Goal: Task Accomplishment & Management: Manage account settings

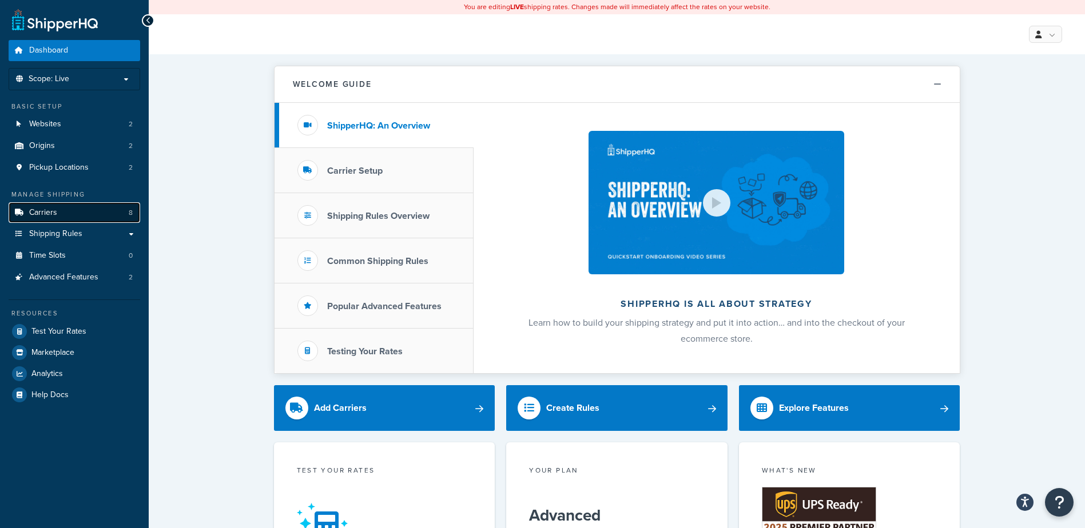
click at [57, 214] on link "Carriers 8" at bounding box center [75, 212] width 132 height 21
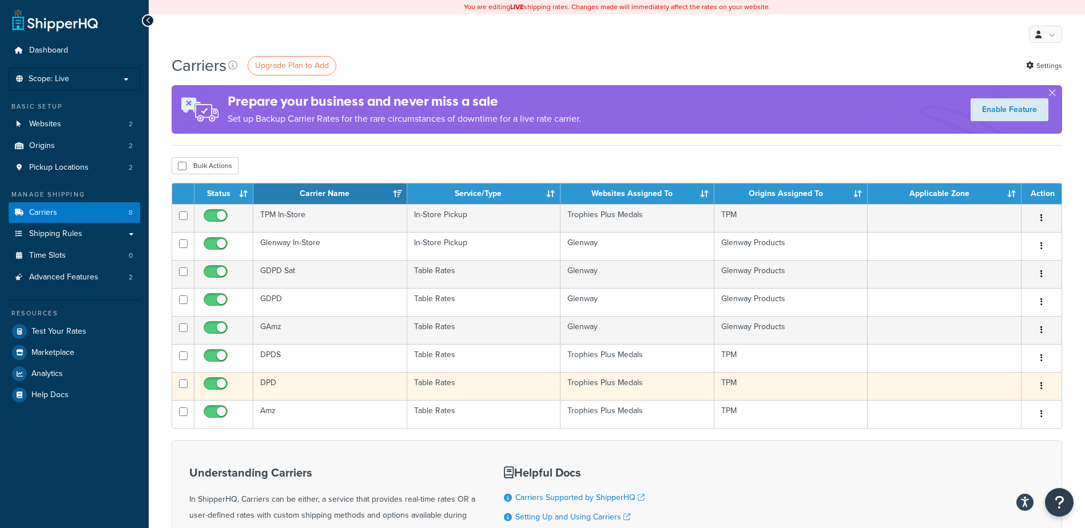
click at [294, 383] on td "DPD" at bounding box center [330, 386] width 154 height 28
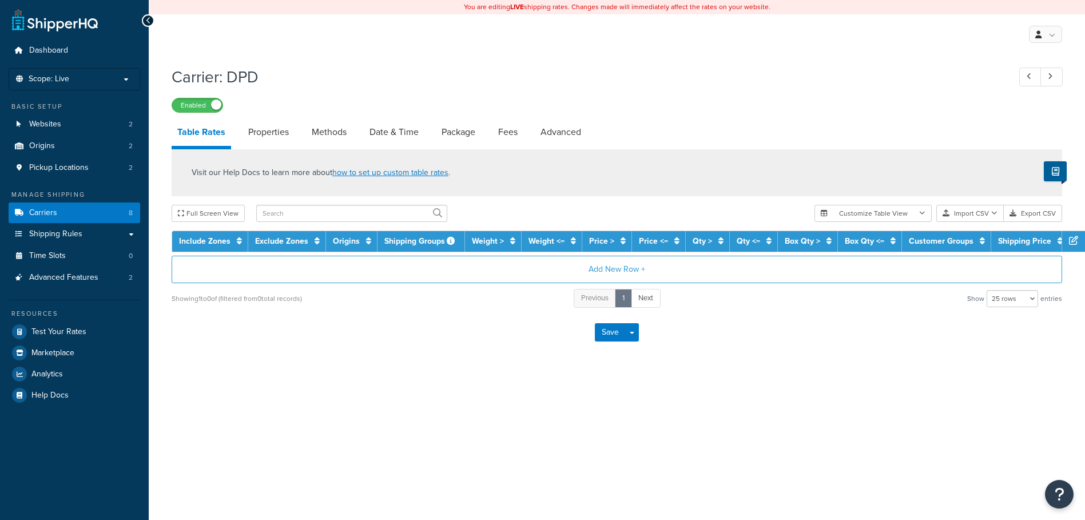
select select "25"
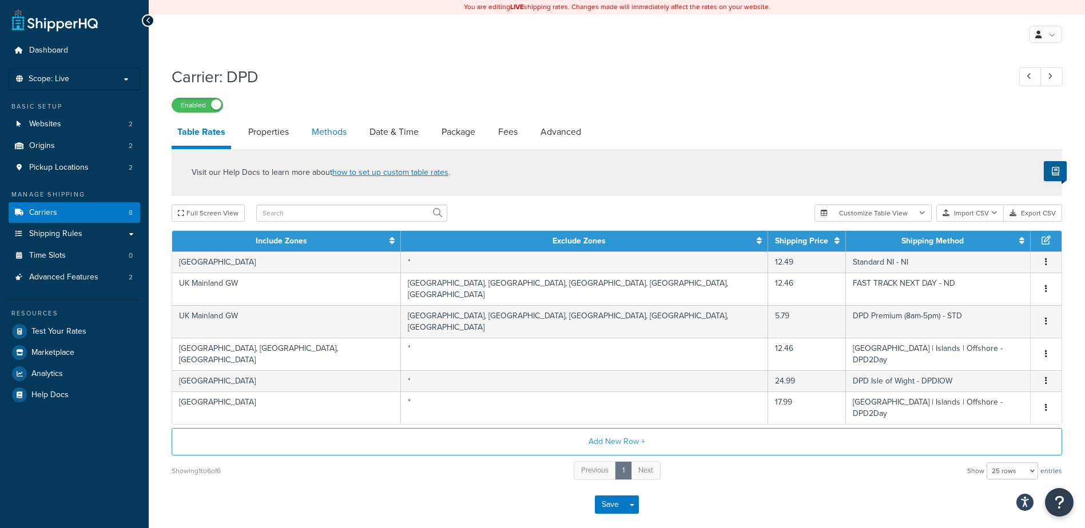
click at [332, 132] on link "Methods" at bounding box center [329, 131] width 46 height 27
select select "25"
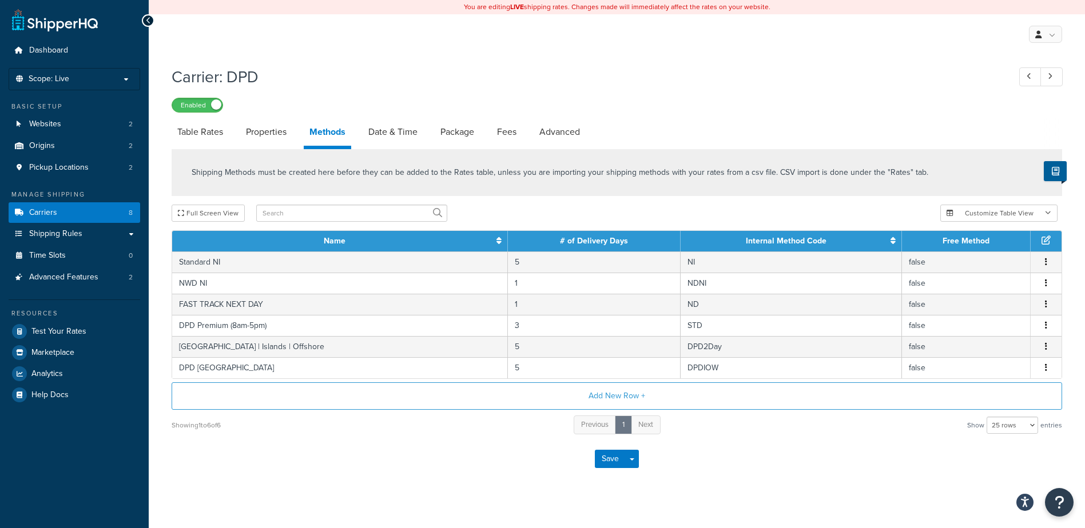
click at [81, 200] on div "Manage Shipping Carriers 8 Shipping Rules Shipping Rules All Shipping Rules 17 …" at bounding box center [75, 239] width 132 height 98
click at [82, 221] on link "Carriers 8" at bounding box center [75, 212] width 132 height 21
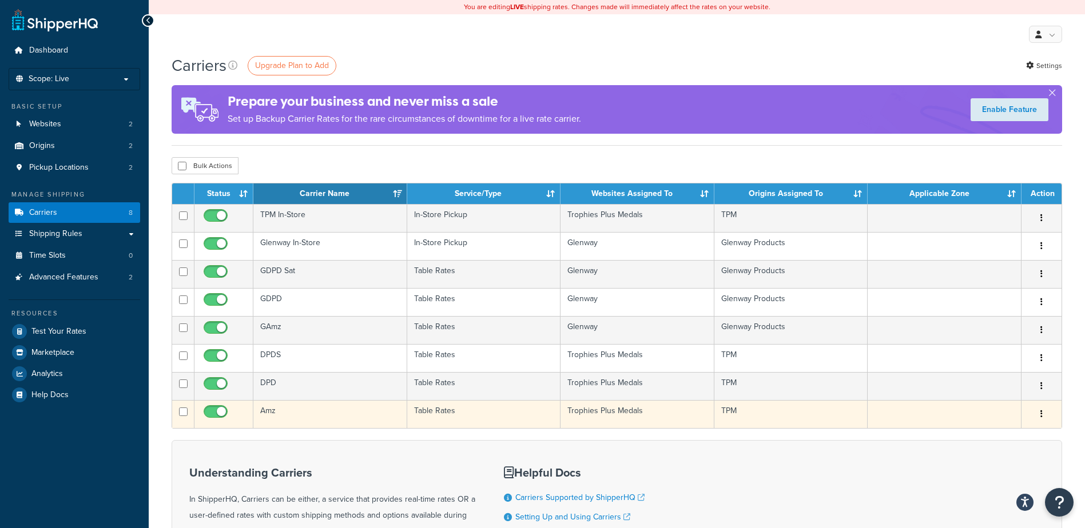
click at [277, 413] on td "Amz" at bounding box center [330, 414] width 154 height 28
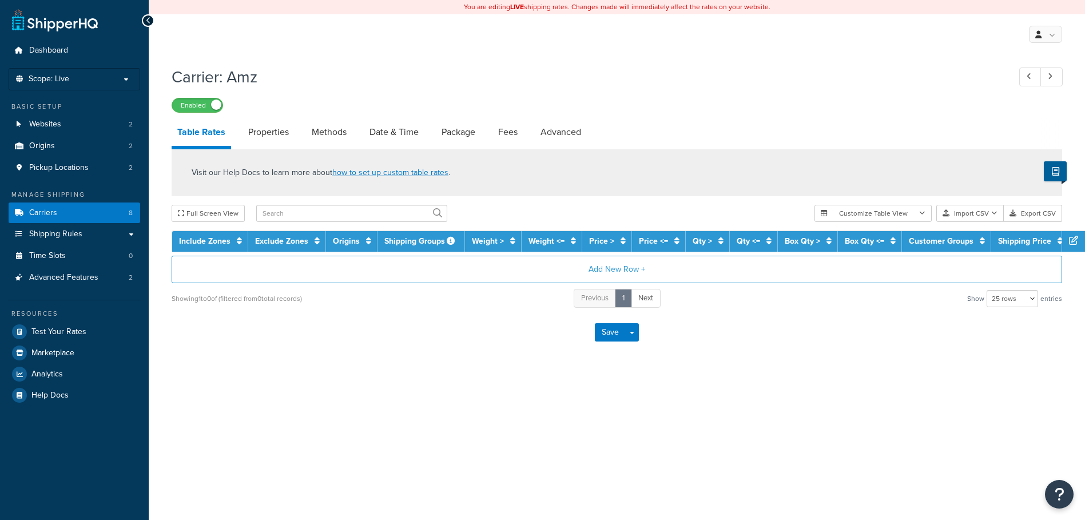
select select "25"
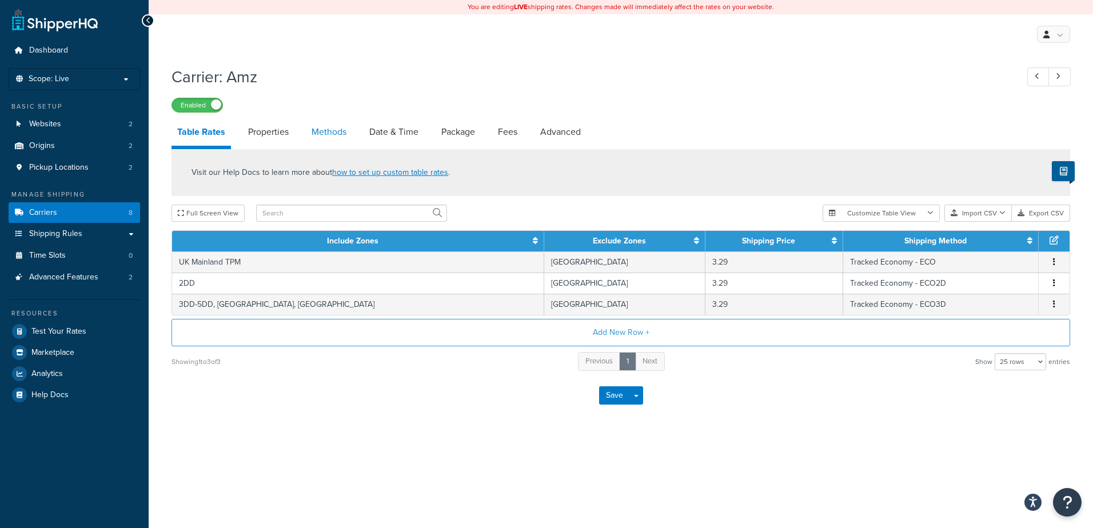
click at [329, 131] on link "Methods" at bounding box center [329, 131] width 46 height 27
select select "25"
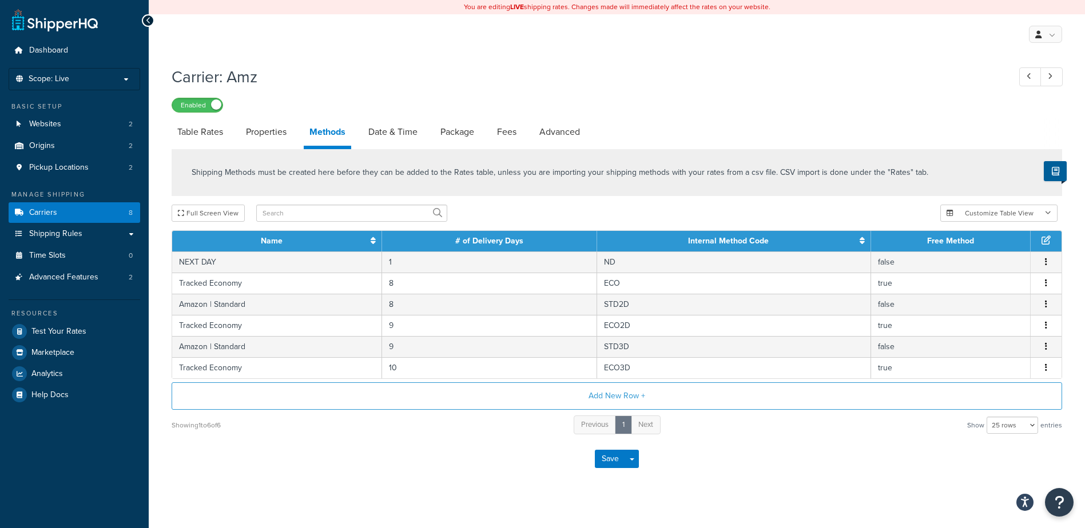
drag, startPoint x: 274, startPoint y: 232, endPoint x: 716, endPoint y: 54, distance: 476.5
click at [716, 54] on div "You are editing LIVE shipping rates. Changes made will immediately affect the r…" at bounding box center [617, 270] width 936 height 540
click at [66, 214] on link "Carriers 8" at bounding box center [75, 212] width 132 height 21
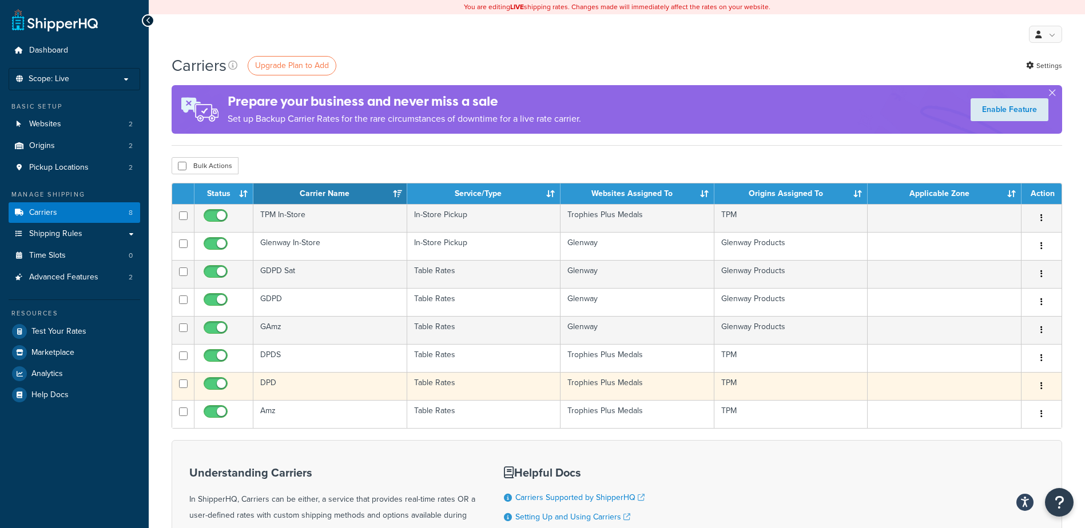
click at [282, 385] on td "DPD" at bounding box center [330, 386] width 154 height 28
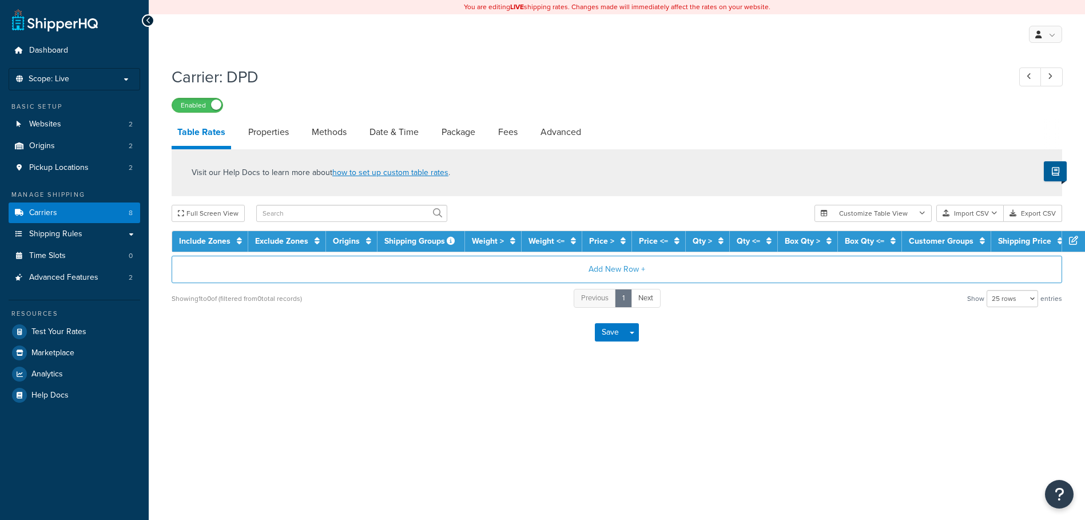
select select "25"
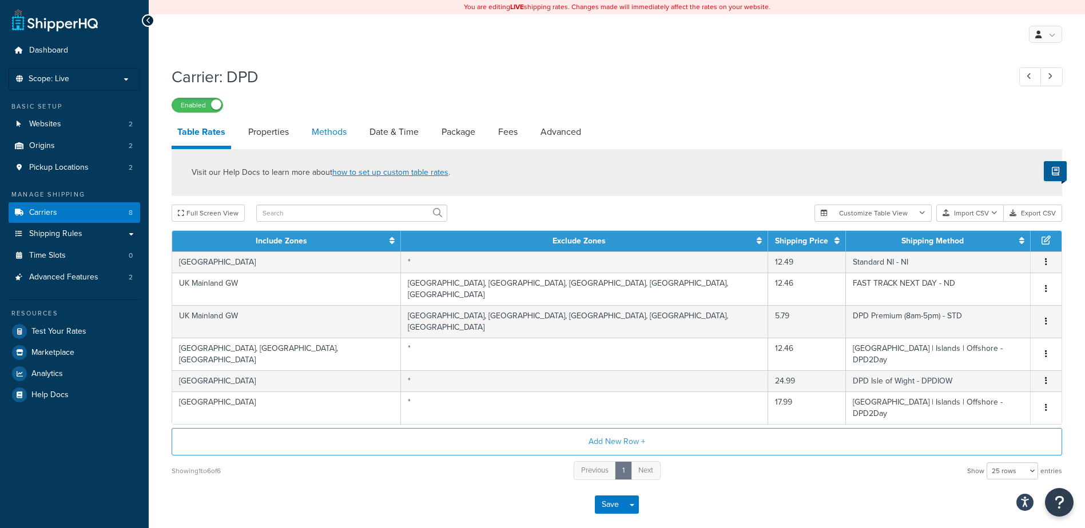
click at [323, 128] on link "Methods" at bounding box center [329, 131] width 46 height 27
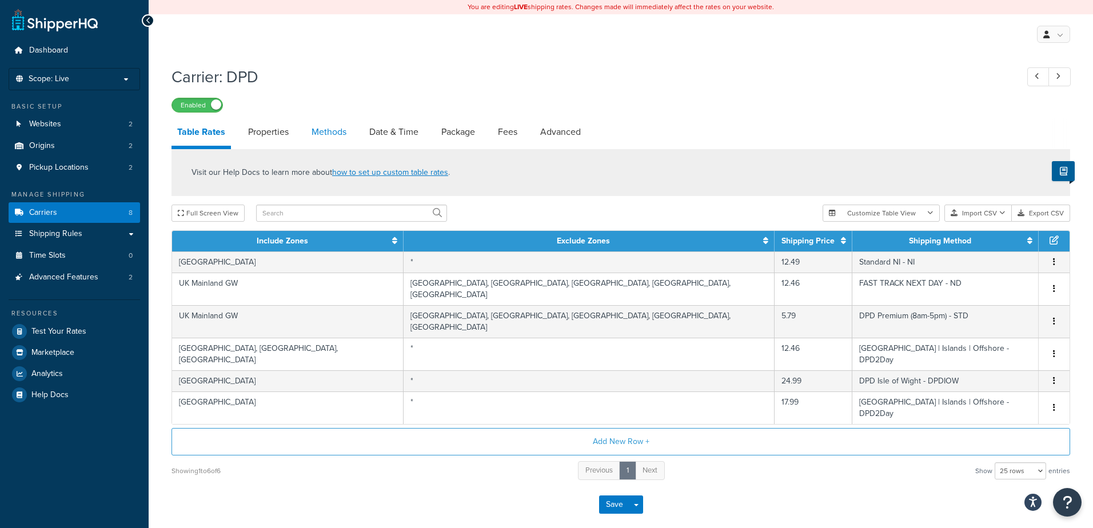
select select "25"
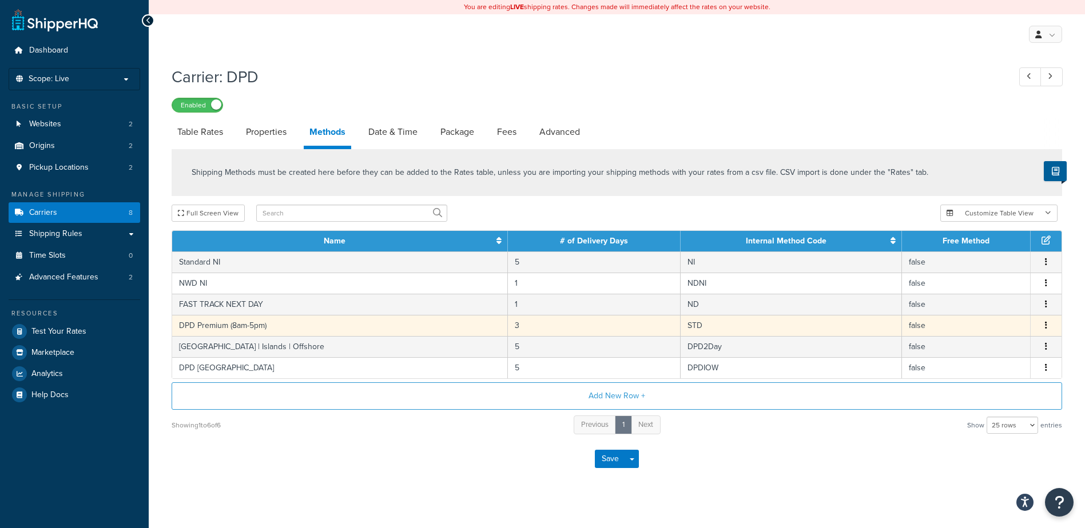
click at [713, 329] on td "STD" at bounding box center [791, 325] width 221 height 21
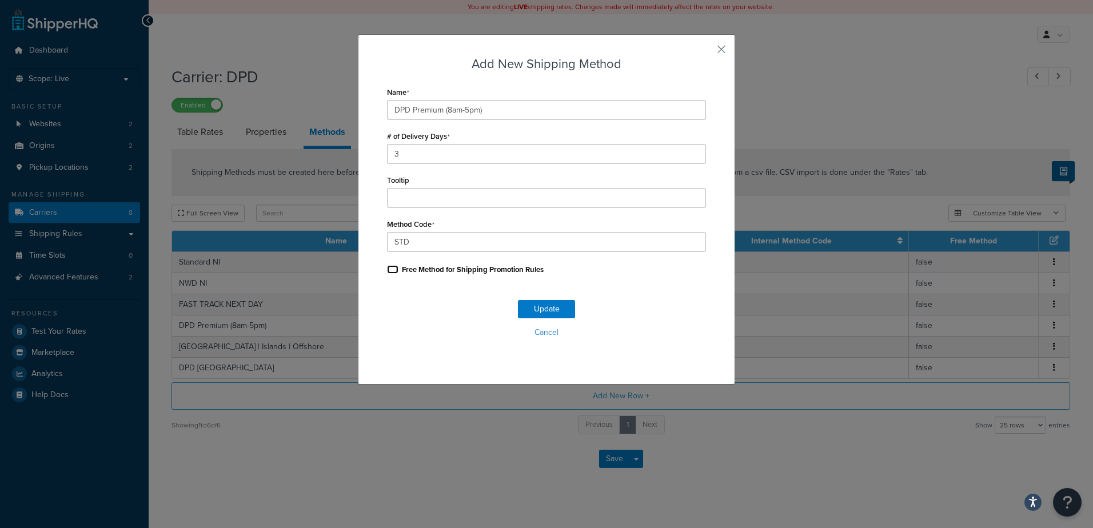
click at [387, 266] on input "Free Method for Shipping Promotion Rules" at bounding box center [392, 269] width 11 height 9
checkbox input "true"
click at [551, 316] on button "Update" at bounding box center [546, 309] width 57 height 18
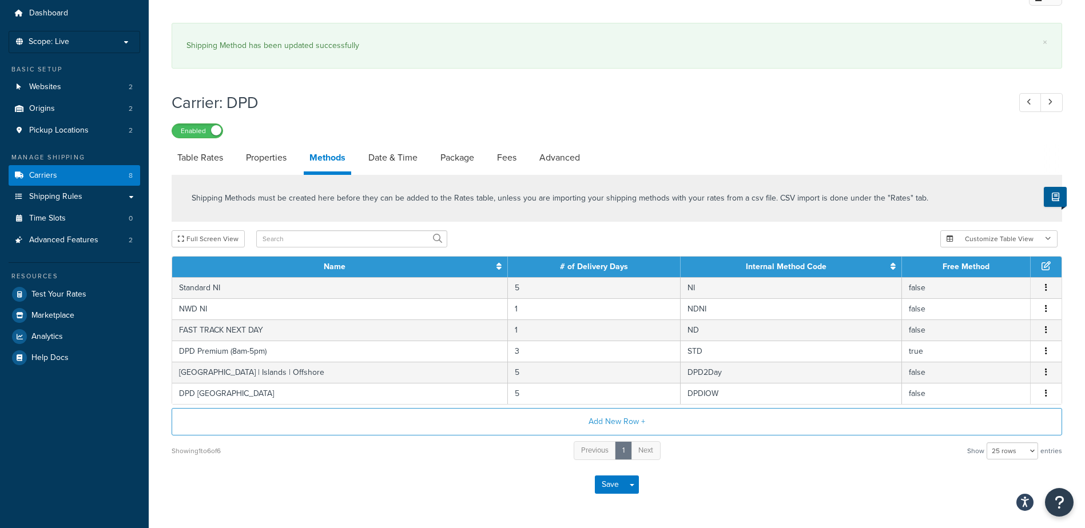
scroll to position [57, 0]
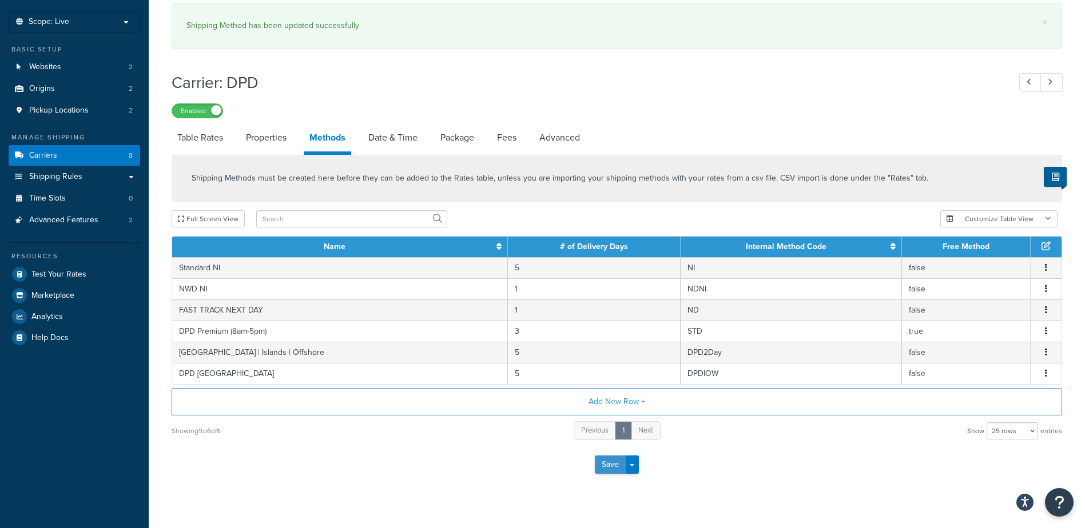
click at [606, 472] on button "Save" at bounding box center [610, 465] width 31 height 18
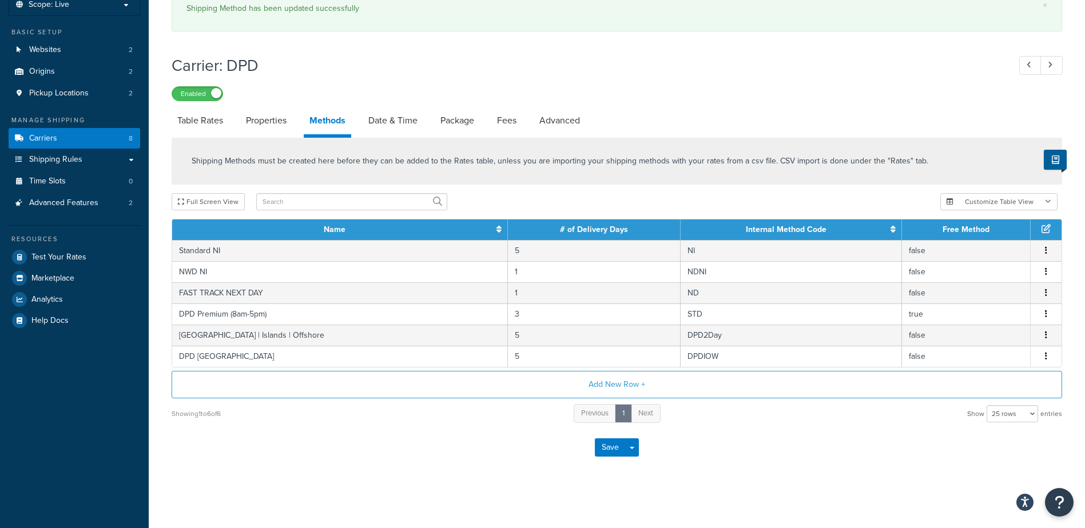
scroll to position [76, 0]
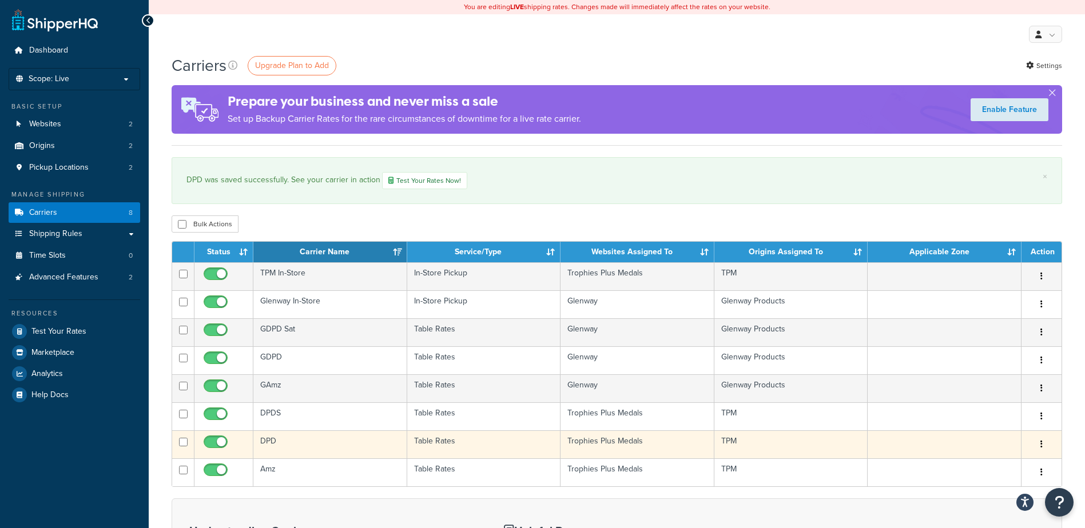
click at [299, 446] on td "DPD" at bounding box center [330, 445] width 154 height 28
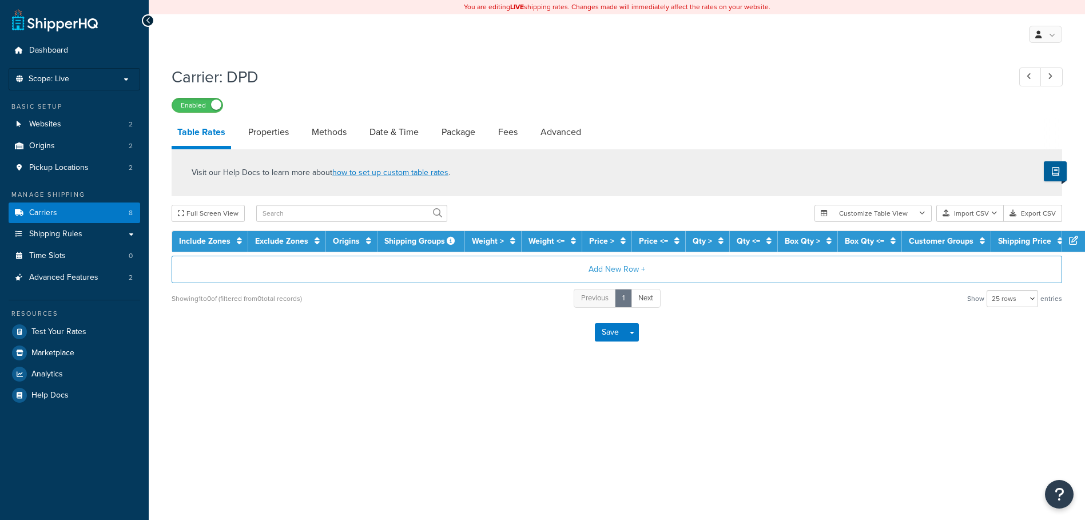
select select "25"
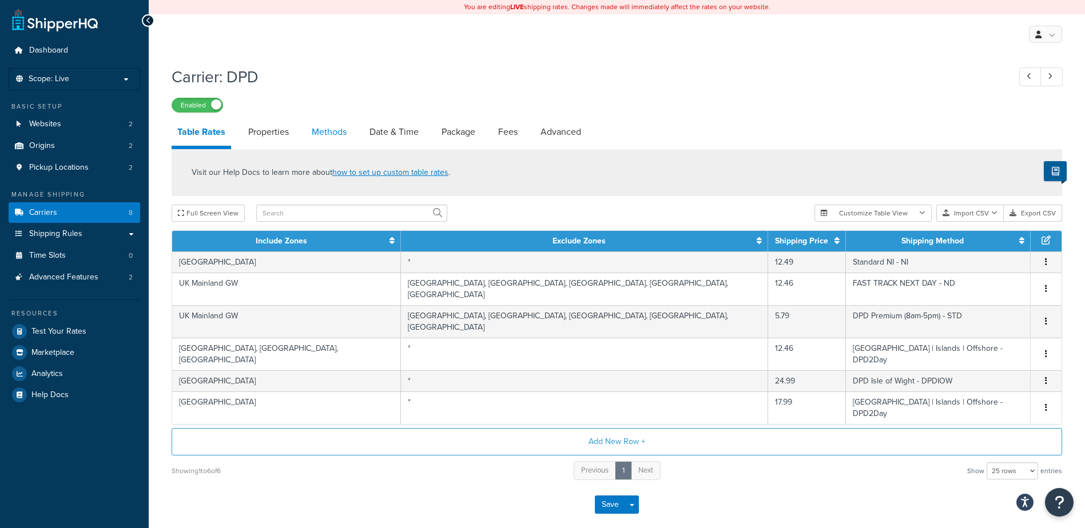
click at [335, 130] on link "Methods" at bounding box center [329, 131] width 46 height 27
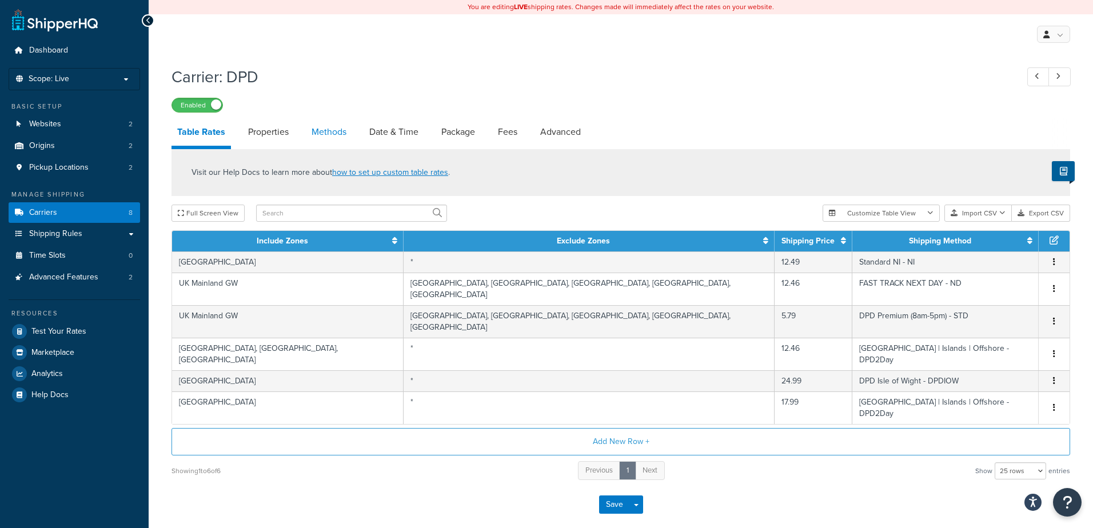
select select "25"
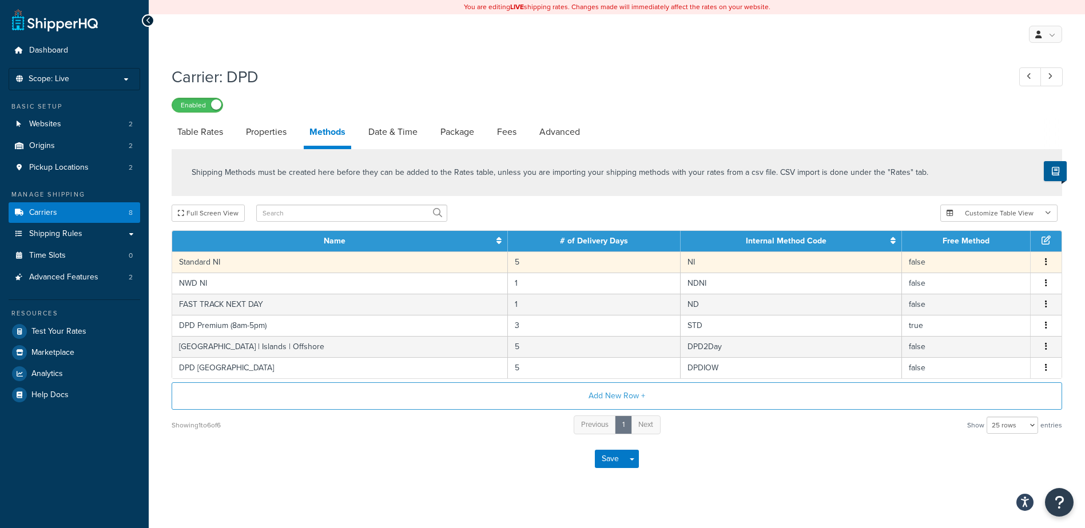
click at [927, 265] on td "false" at bounding box center [966, 262] width 129 height 21
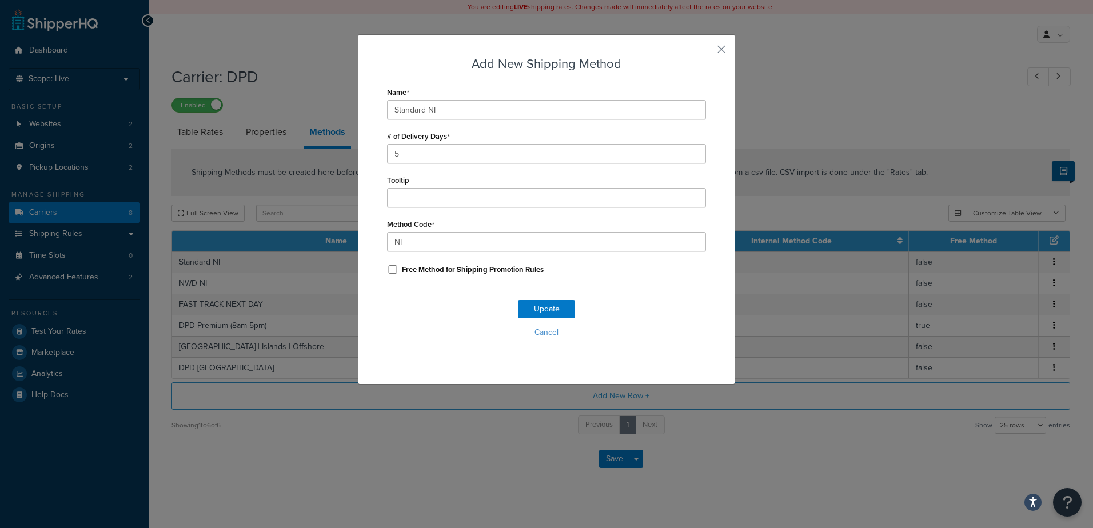
click at [410, 265] on label "Free Method for Shipping Promotion Rules" at bounding box center [473, 270] width 142 height 10
click at [399, 265] on input "Free Method for Shipping Promotion Rules" at bounding box center [392, 269] width 11 height 9
checkbox input "true"
click at [555, 312] on button "Update" at bounding box center [546, 309] width 57 height 18
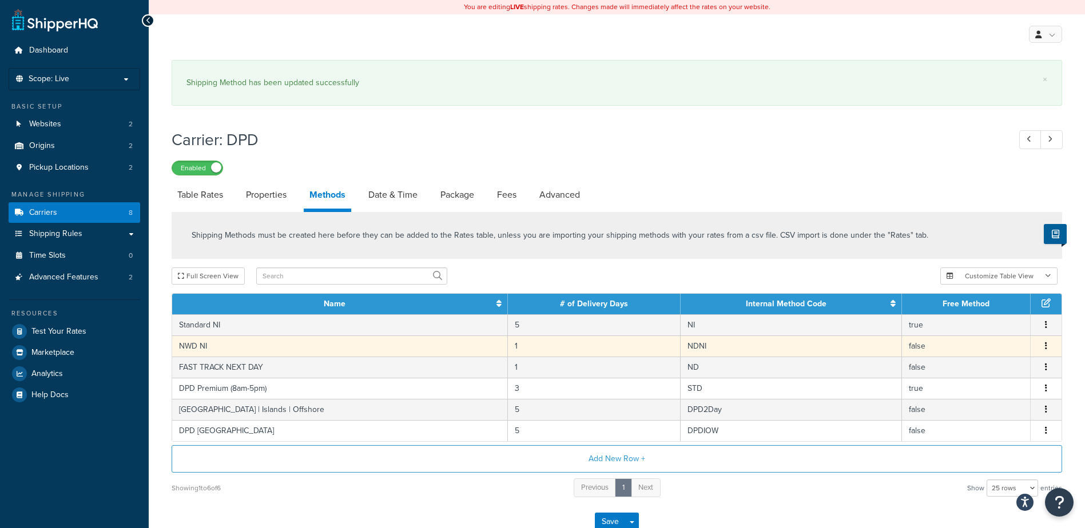
click at [921, 347] on td "false" at bounding box center [966, 346] width 129 height 21
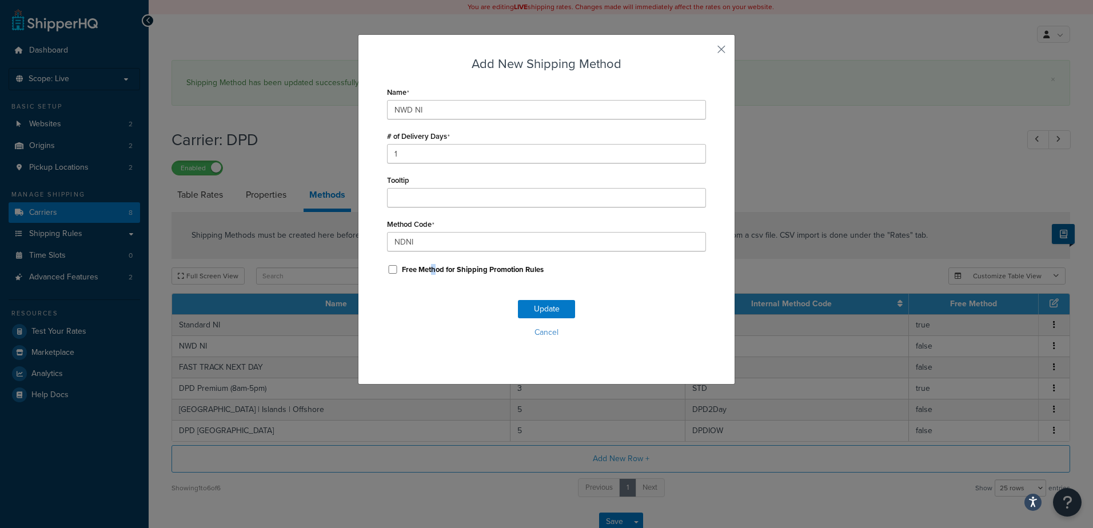
click at [429, 272] on label "Free Method for Shipping Promotion Rules" at bounding box center [473, 270] width 142 height 10
drag, startPoint x: 429, startPoint y: 272, endPoint x: 398, endPoint y: 272, distance: 31.5
click at [402, 272] on label "Free Method for Shipping Promotion Rules" at bounding box center [473, 270] width 142 height 10
click at [398, 272] on input "Free Method for Shipping Promotion Rules" at bounding box center [392, 269] width 11 height 9
checkbox input "true"
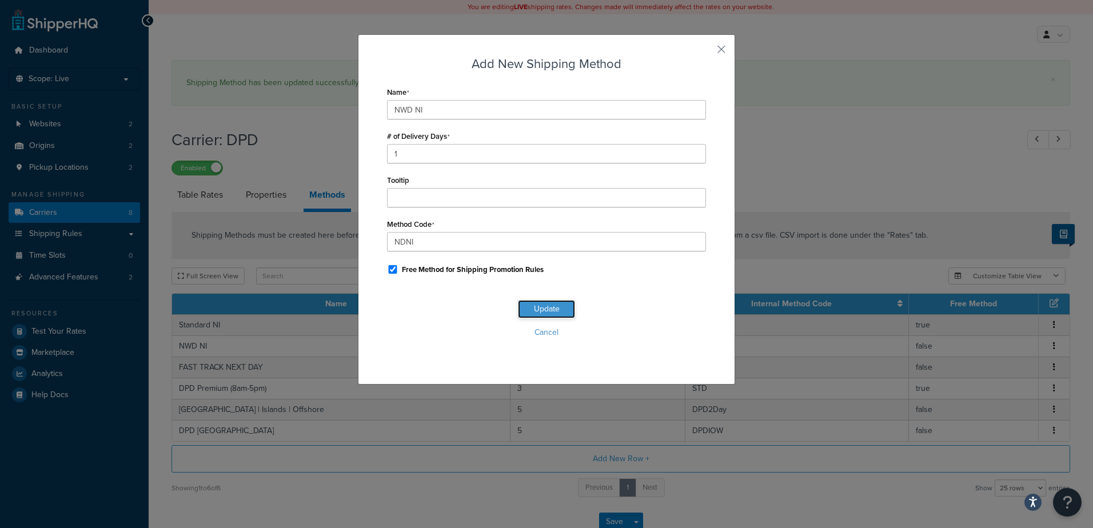
click at [534, 312] on button "Update" at bounding box center [546, 309] width 57 height 18
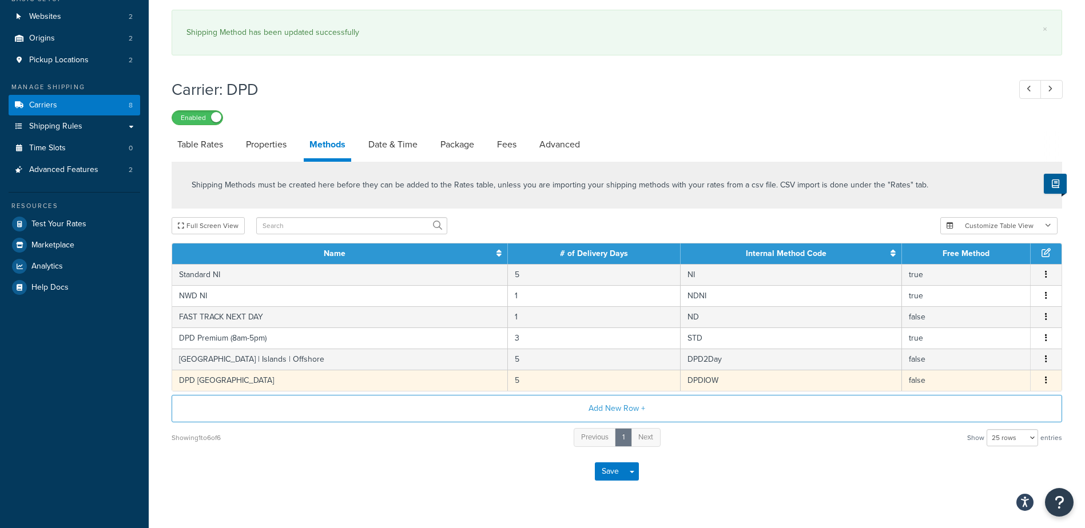
scroll to position [114, 0]
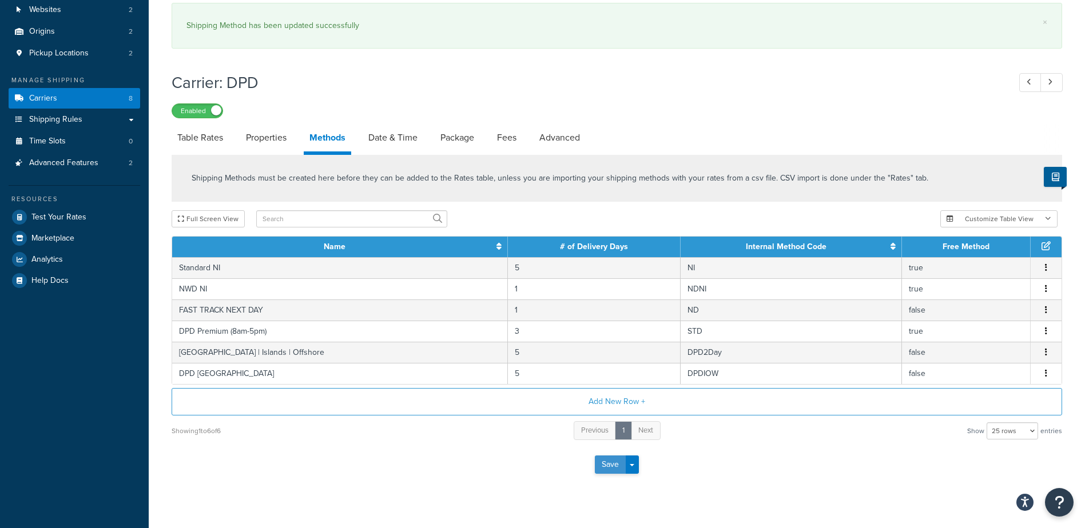
click at [614, 465] on button "Save" at bounding box center [610, 465] width 31 height 18
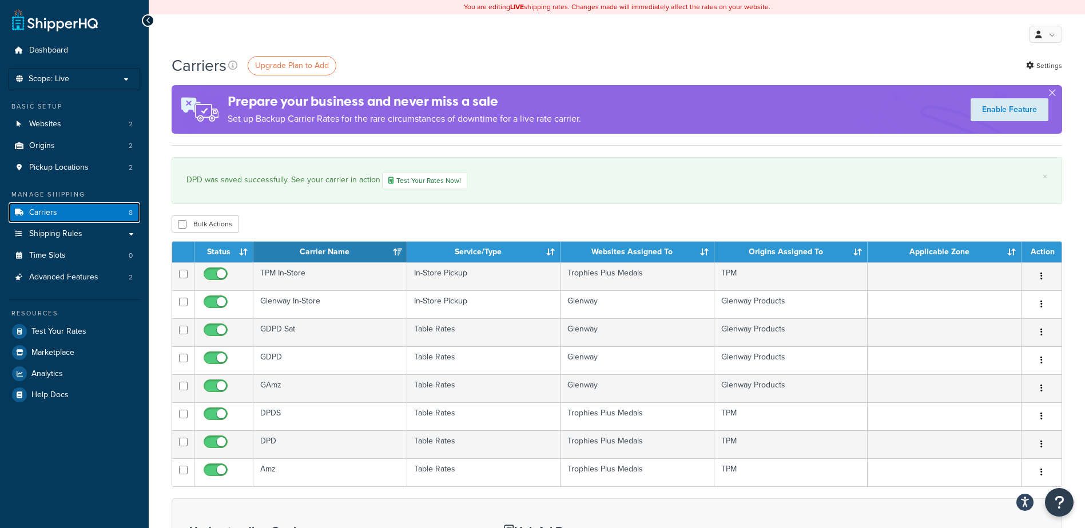
click at [49, 209] on span "Carriers" at bounding box center [43, 213] width 28 height 10
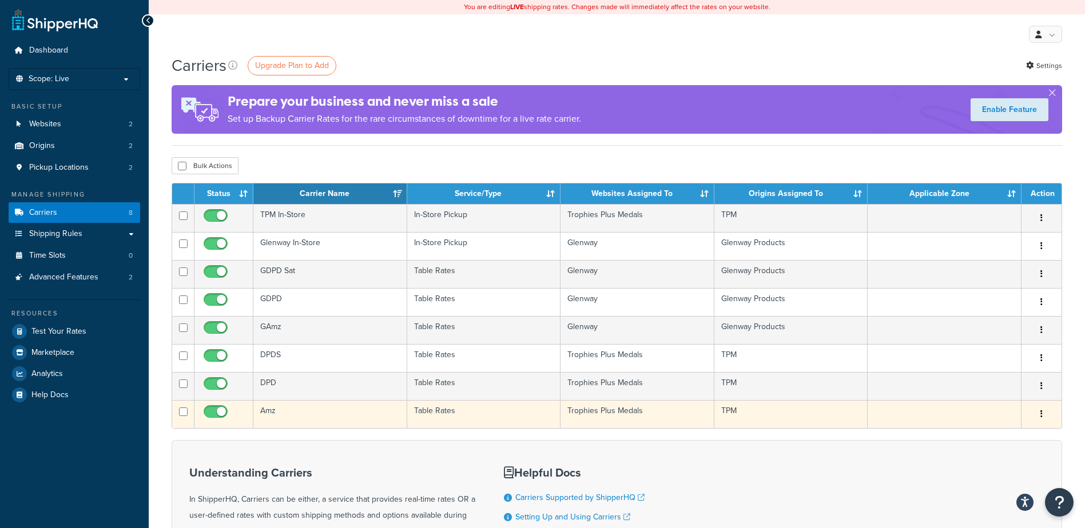
click at [295, 412] on td "Amz" at bounding box center [330, 414] width 154 height 28
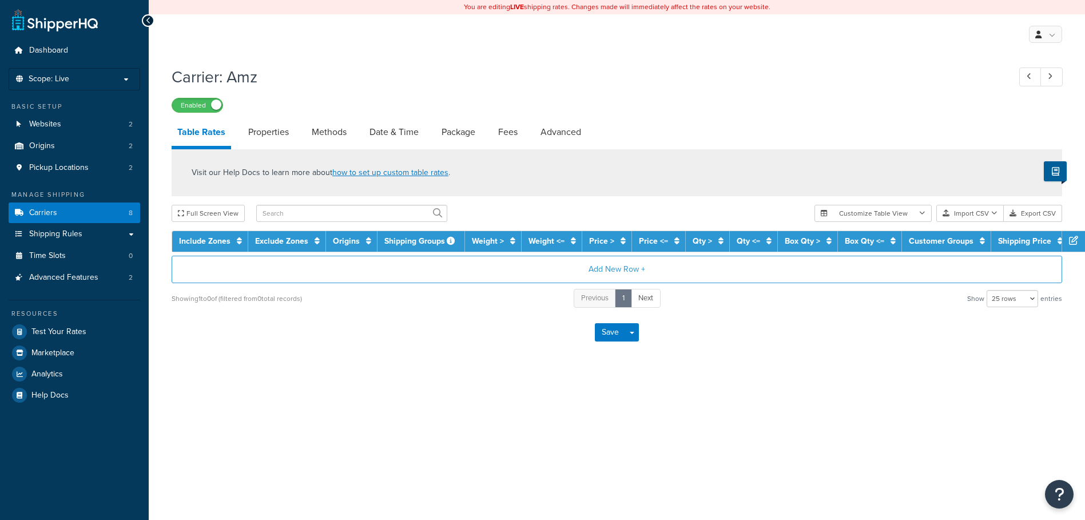
select select "25"
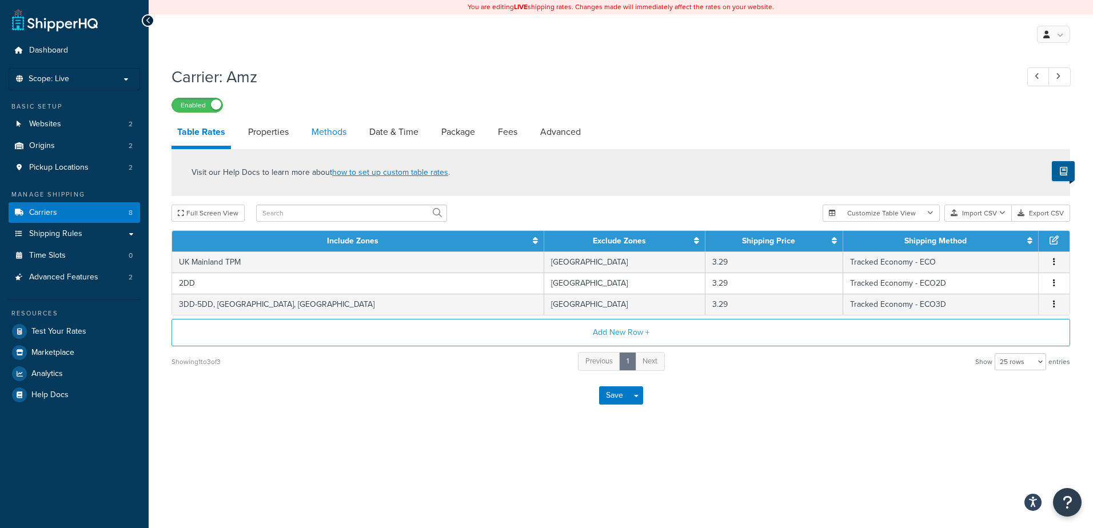
click at [339, 130] on link "Methods" at bounding box center [329, 131] width 46 height 27
select select "25"
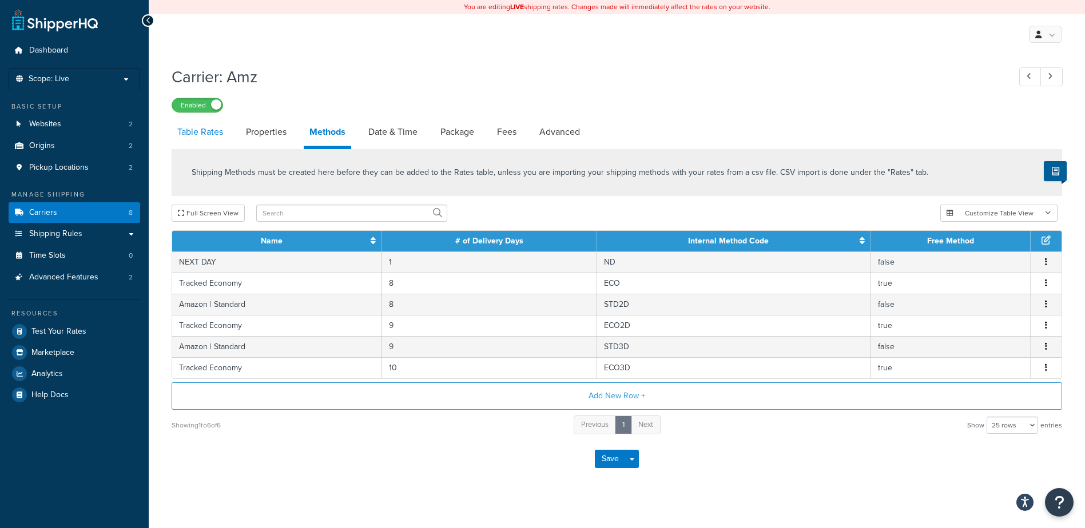
click at [208, 133] on link "Table Rates" at bounding box center [200, 131] width 57 height 27
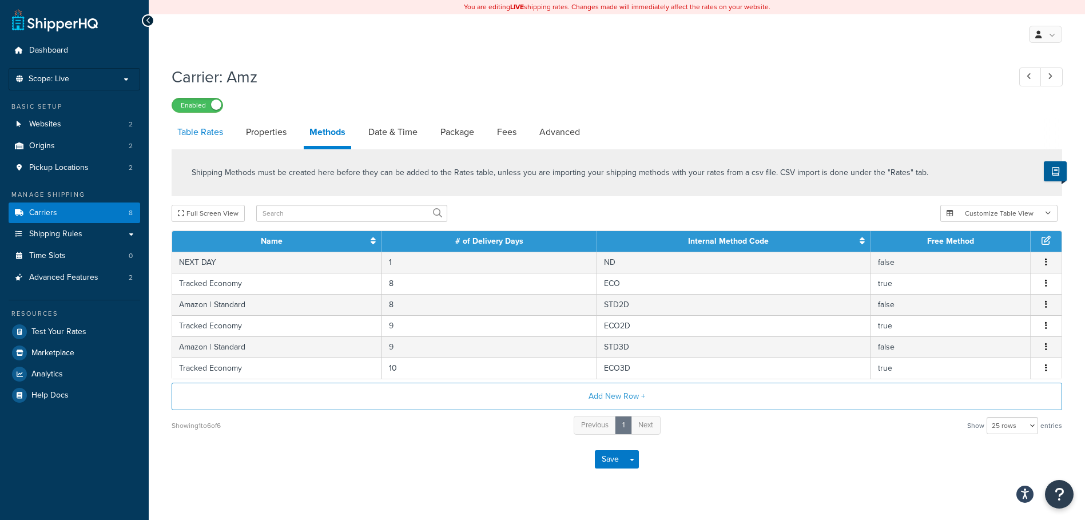
select select "25"
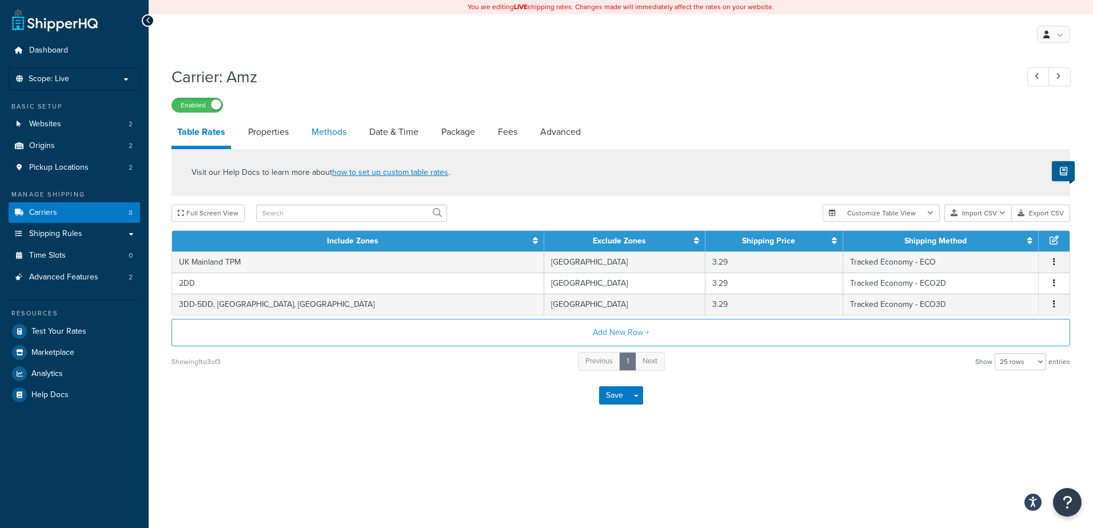
click at [325, 132] on link "Methods" at bounding box center [329, 131] width 46 height 27
select select "25"
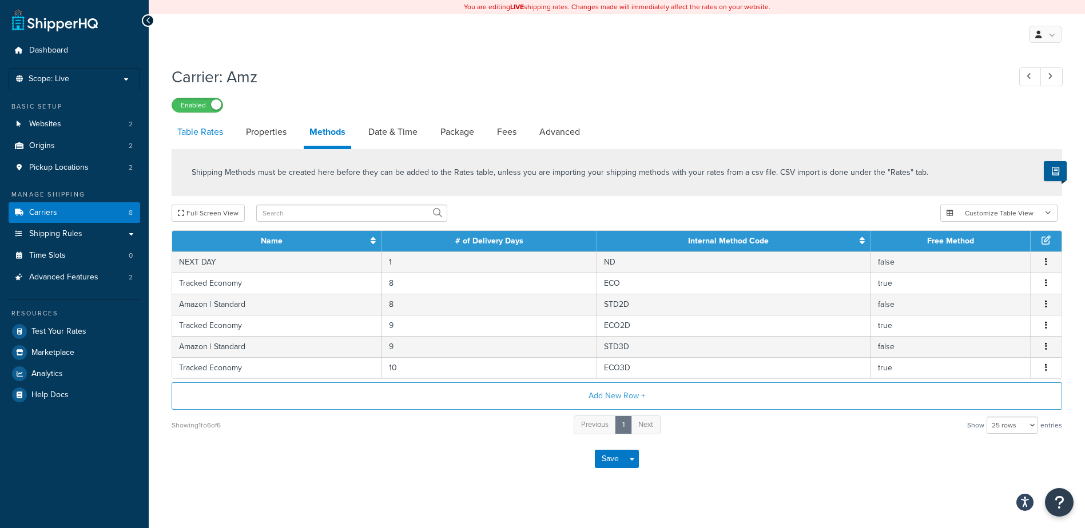
click at [205, 135] on link "Table Rates" at bounding box center [200, 131] width 57 height 27
select select "25"
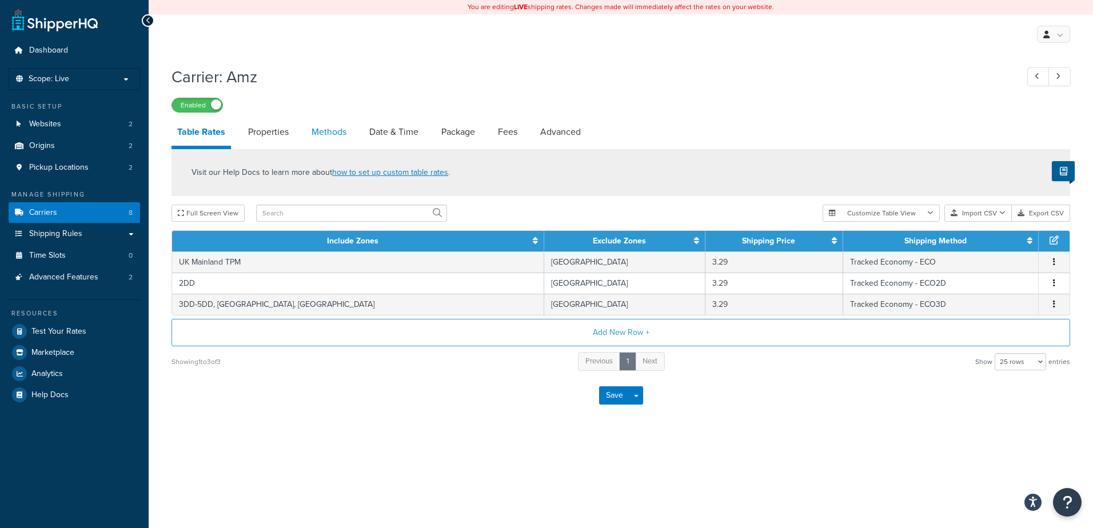
click at [341, 129] on link "Methods" at bounding box center [329, 131] width 46 height 27
select select "25"
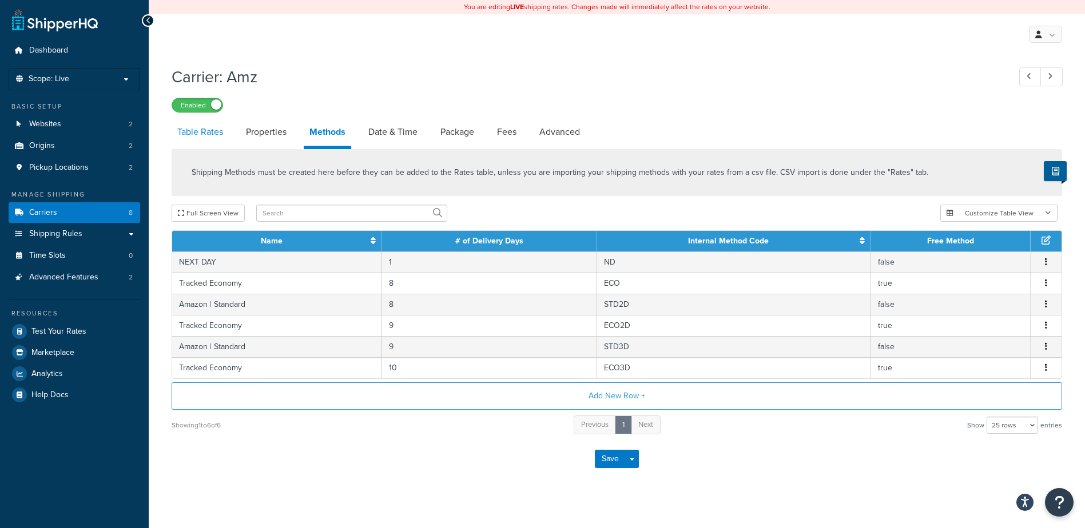
click at [189, 133] on link "Table Rates" at bounding box center [200, 131] width 57 height 27
select select "25"
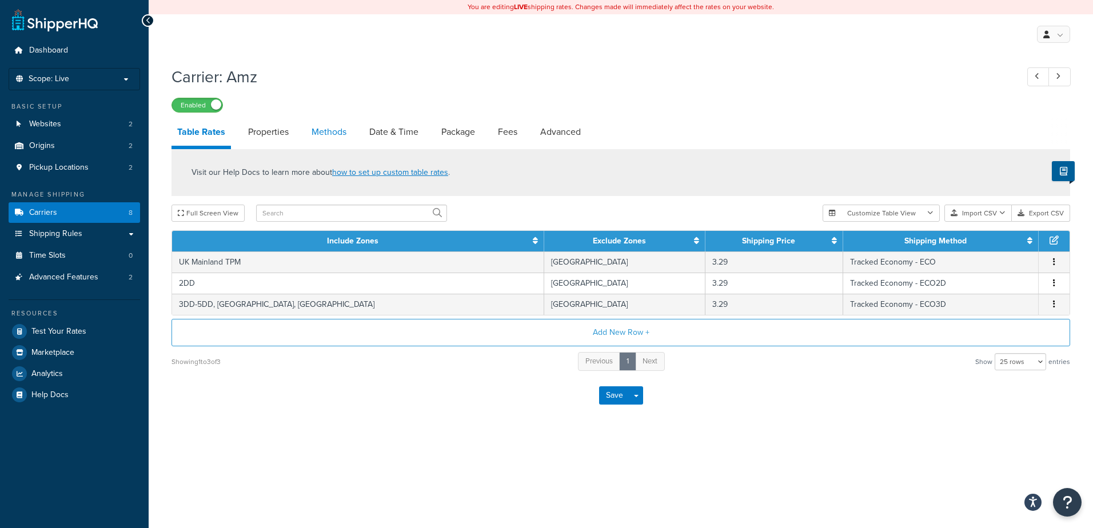
click at [321, 130] on link "Methods" at bounding box center [329, 131] width 46 height 27
select select "25"
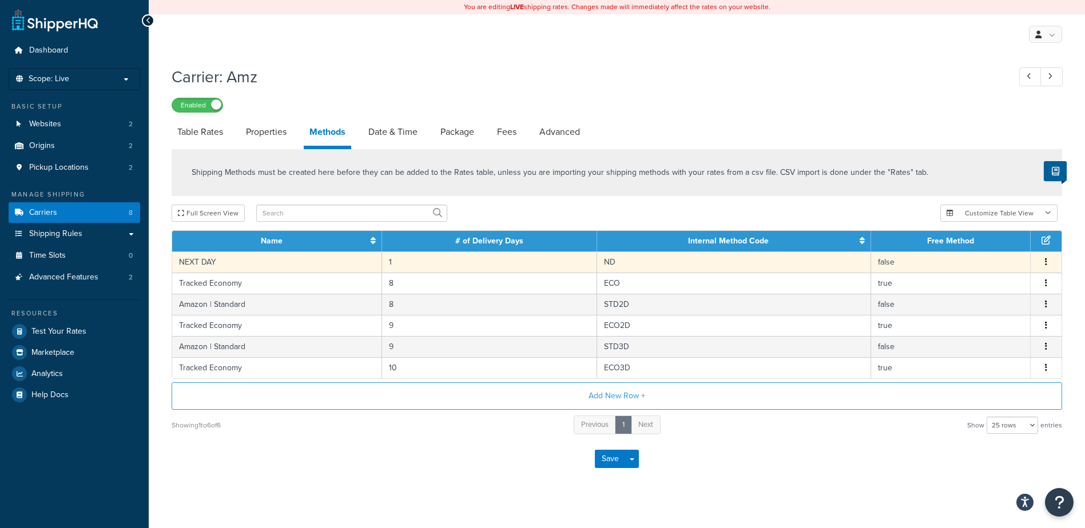
click at [1044, 263] on button "button" at bounding box center [1045, 262] width 9 height 13
click at [986, 272] on div "Delete" at bounding box center [987, 275] width 81 height 23
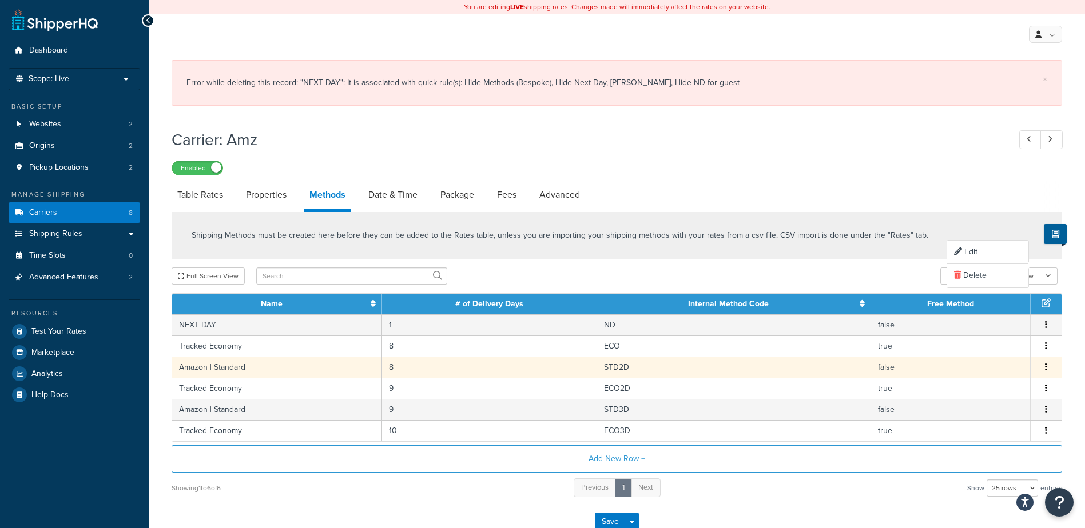
click at [1047, 368] on icon "button" at bounding box center [1046, 367] width 2 height 8
click at [1003, 384] on div "Delete" at bounding box center [987, 380] width 81 height 23
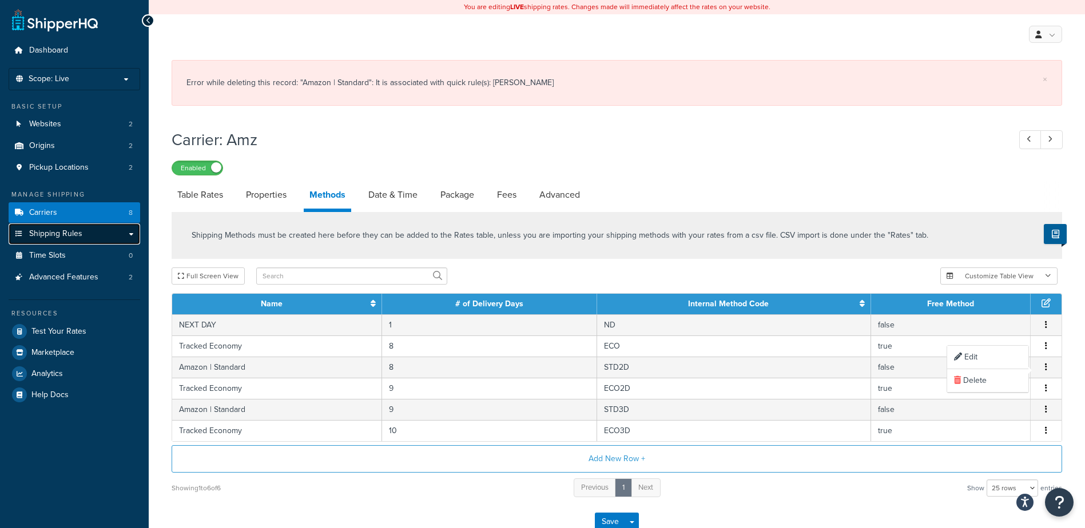
click at [51, 230] on span "Shipping Rules" at bounding box center [55, 234] width 53 height 10
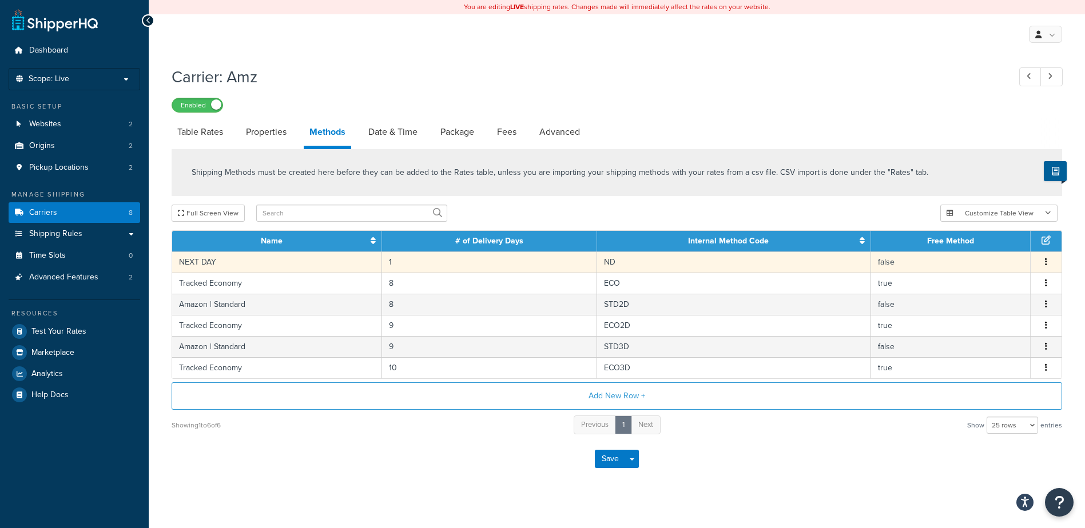
click at [1049, 264] on button "button" at bounding box center [1045, 262] width 9 height 13
click at [1007, 276] on div "Delete" at bounding box center [987, 275] width 81 height 23
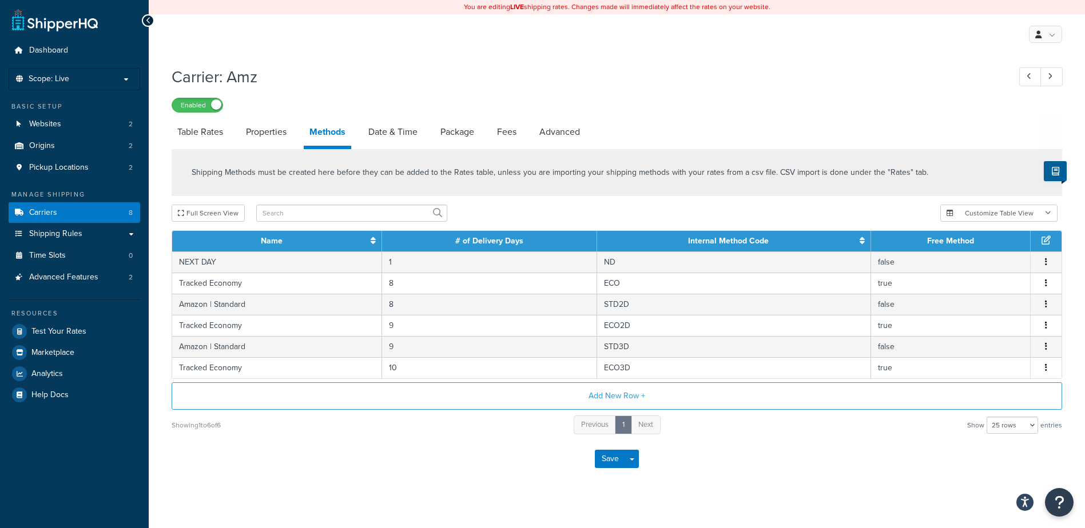
click at [869, 201] on div "Shipping Methods must be created here before they can be added to the Rates tab…" at bounding box center [617, 292] width 908 height 287
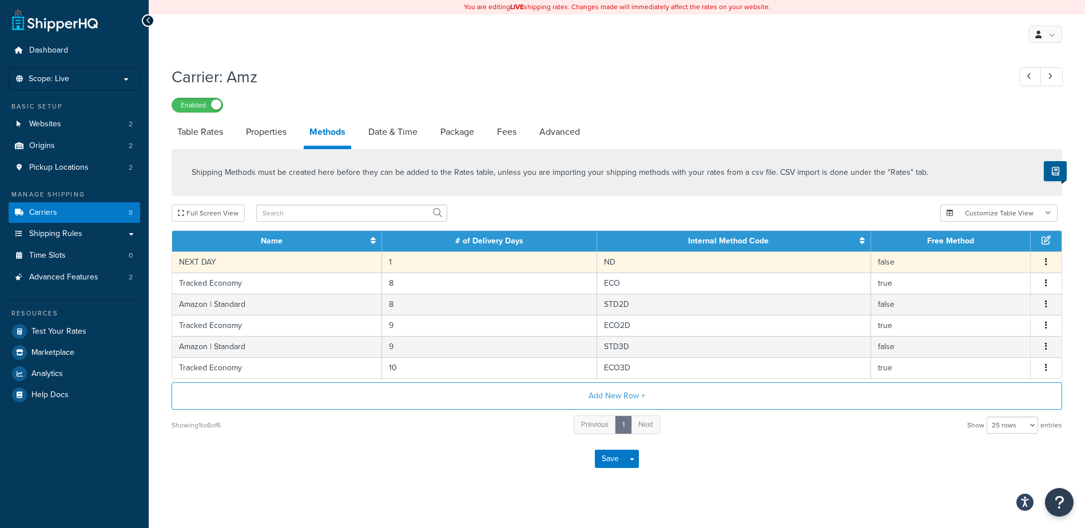
click at [1043, 265] on button "button" at bounding box center [1045, 262] width 9 height 13
click at [988, 276] on div "Delete" at bounding box center [987, 275] width 81 height 23
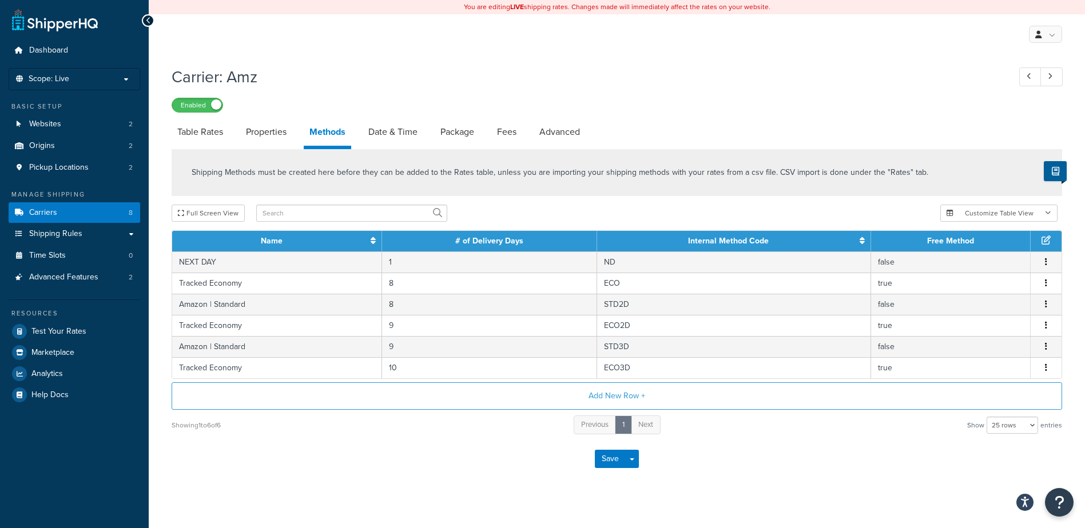
click at [866, 113] on div "Enabled" at bounding box center [617, 105] width 890 height 16
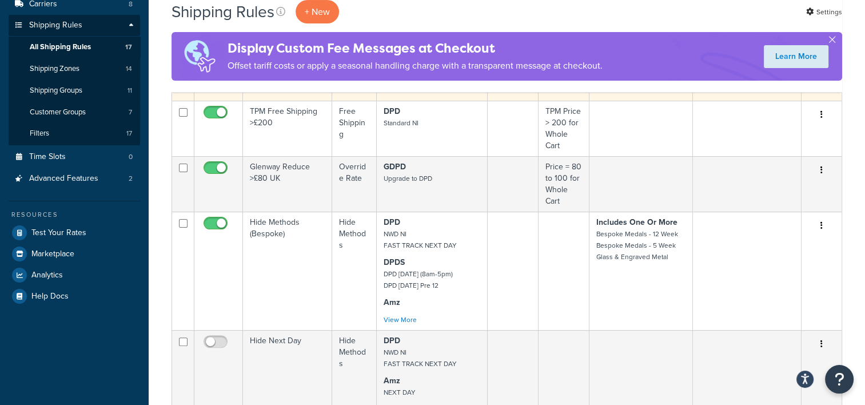
scroll to position [229, 0]
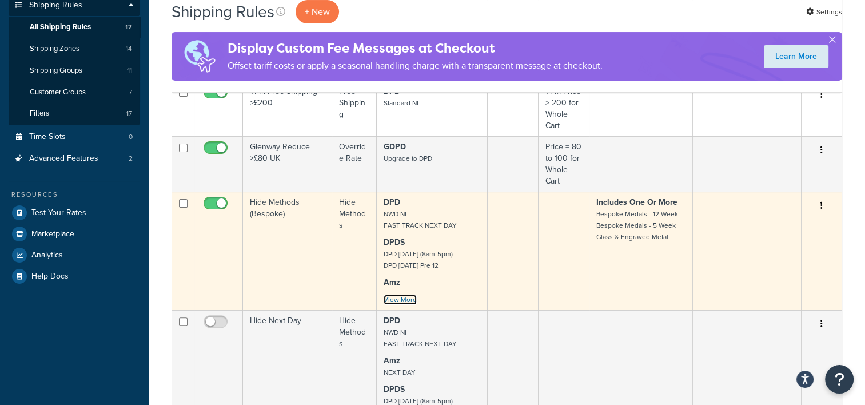
click at [396, 299] on link "View More" at bounding box center [400, 300] width 33 height 10
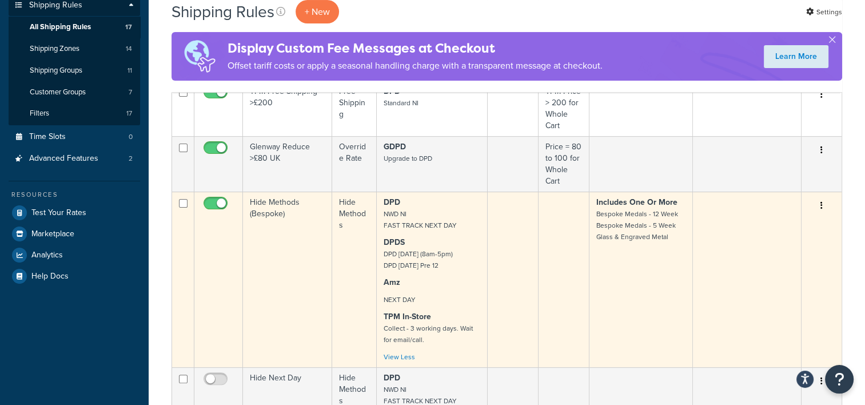
click at [819, 202] on button "button" at bounding box center [822, 206] width 16 height 18
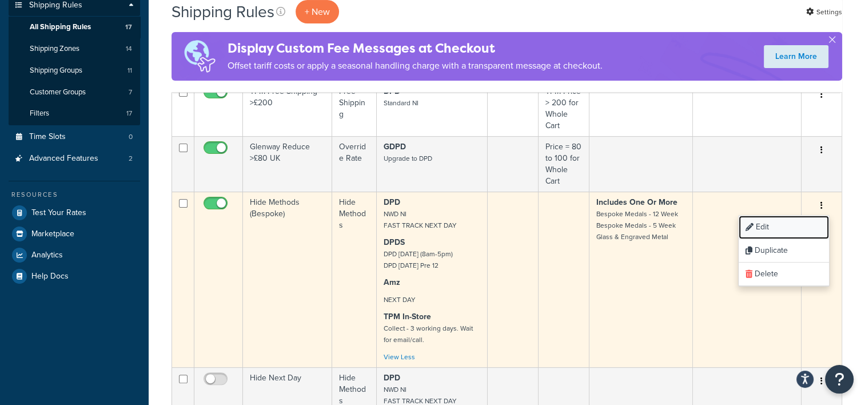
click at [791, 222] on link "Edit" at bounding box center [784, 227] width 90 height 23
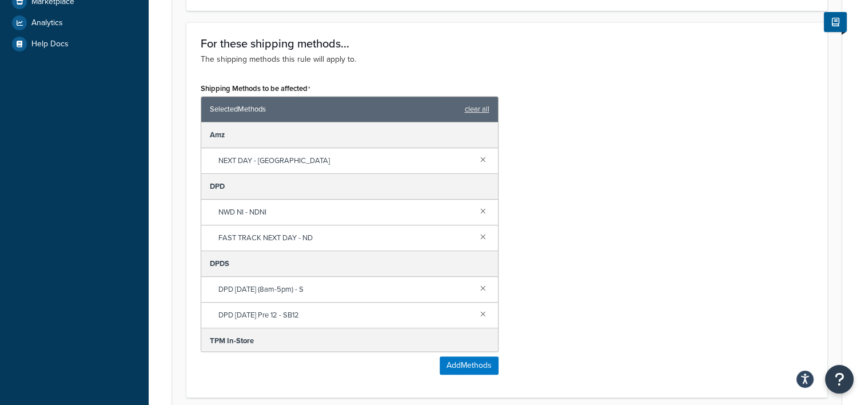
scroll to position [515, 0]
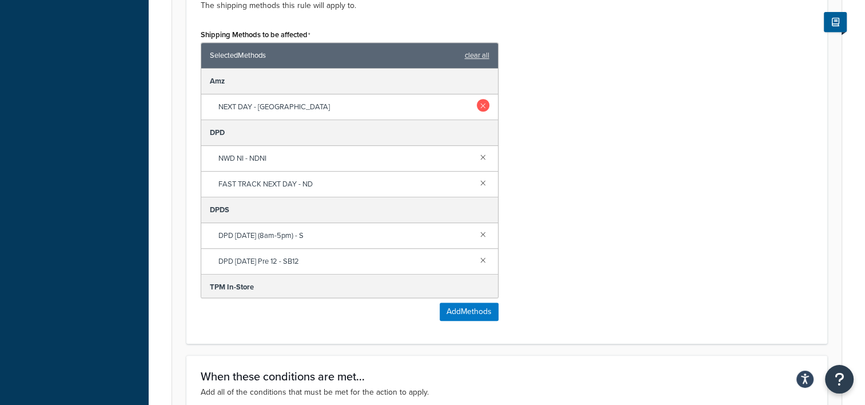
click at [477, 107] on link at bounding box center [483, 105] width 13 height 13
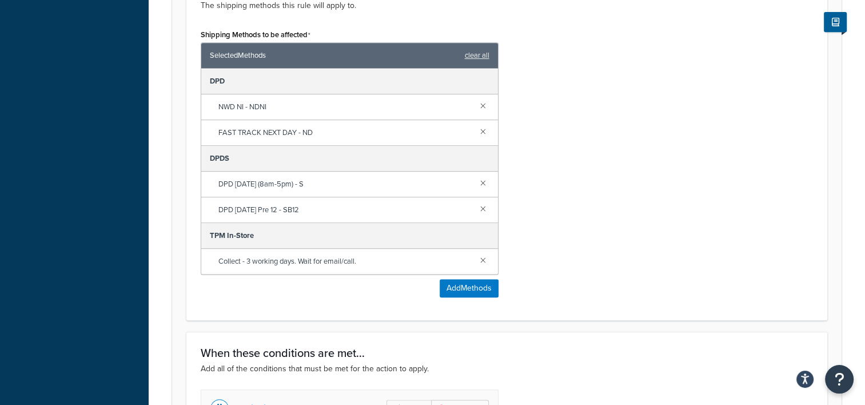
scroll to position [757, 0]
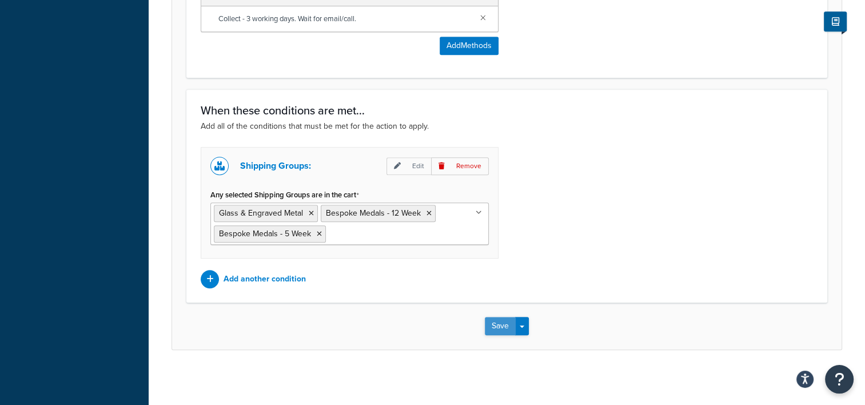
click at [497, 325] on button "Save" at bounding box center [500, 326] width 31 height 18
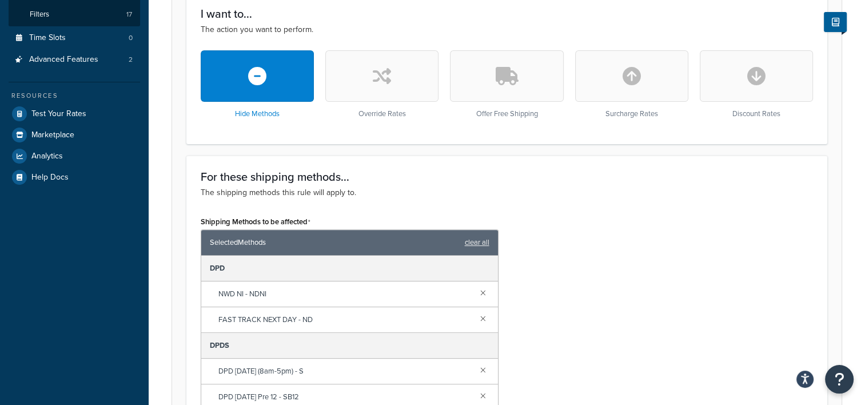
scroll to position [343, 0]
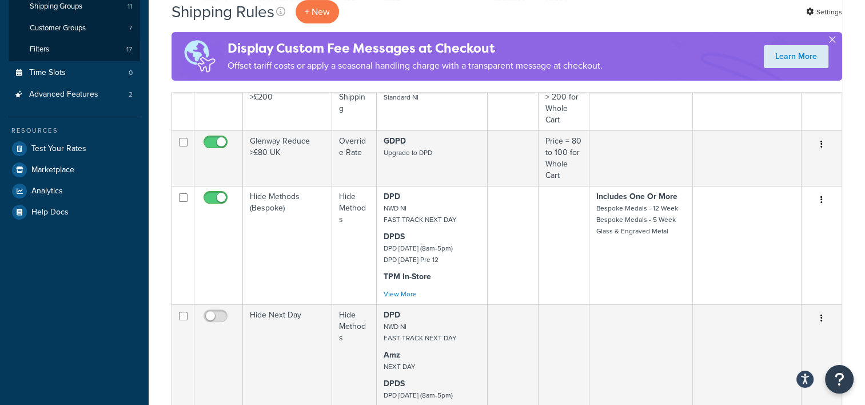
scroll to position [317, 0]
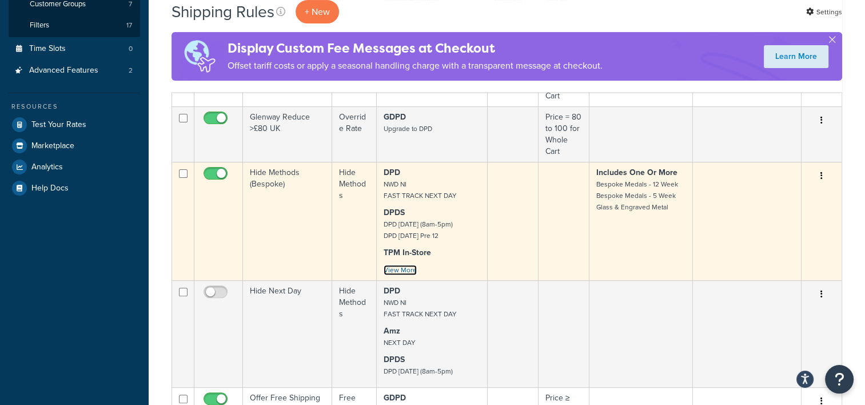
click at [399, 269] on link "View More" at bounding box center [400, 270] width 33 height 10
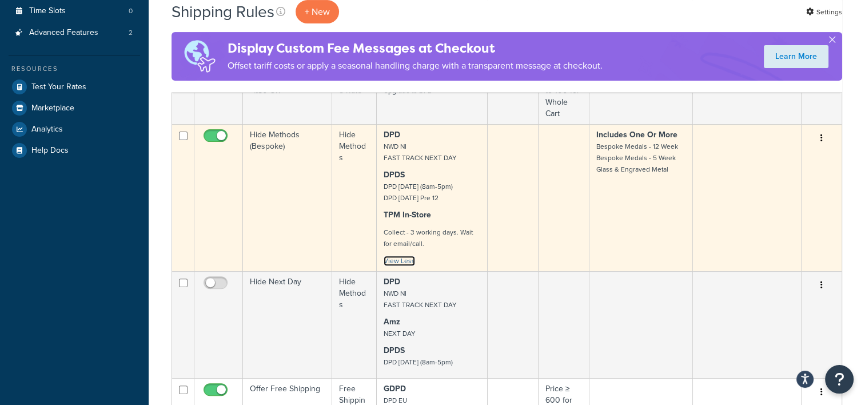
scroll to position [431, 0]
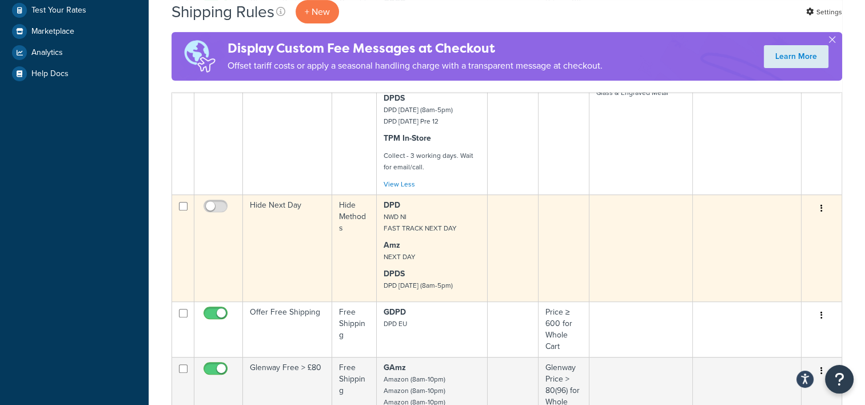
click at [820, 205] on button "button" at bounding box center [822, 209] width 16 height 18
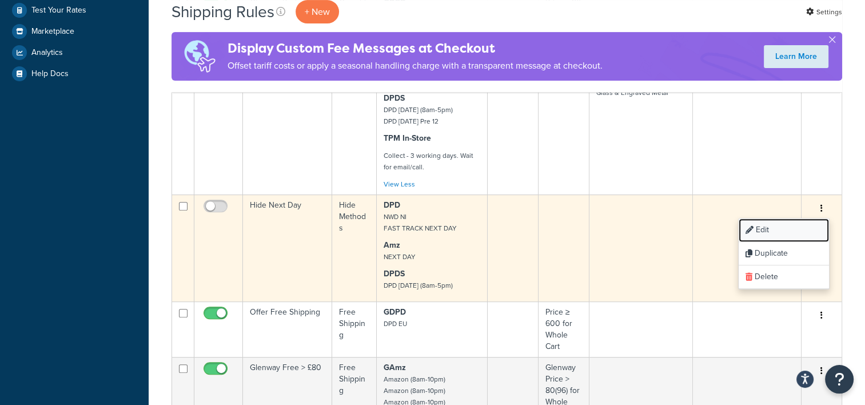
click at [787, 222] on link "Edit" at bounding box center [784, 229] width 90 height 23
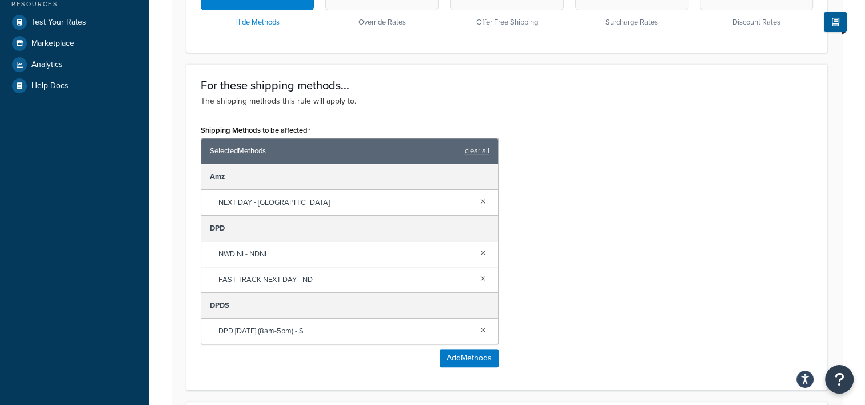
scroll to position [458, 0]
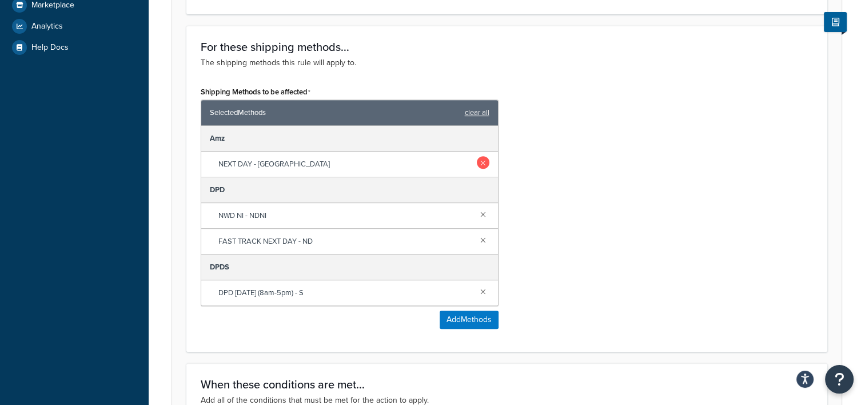
click at [480, 166] on link at bounding box center [483, 162] width 13 height 13
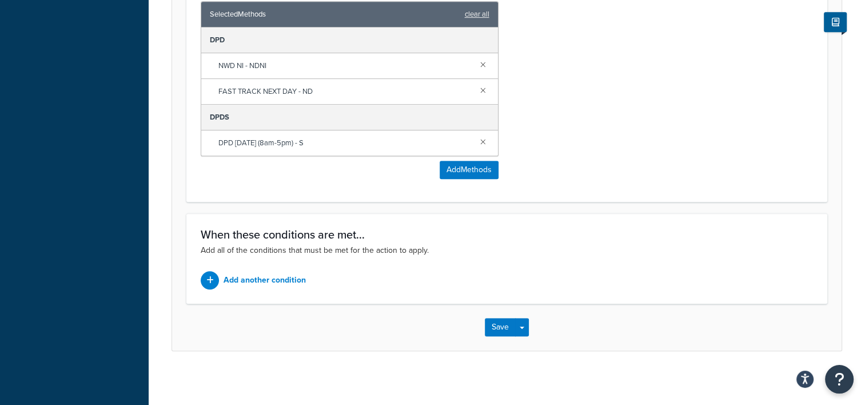
scroll to position [558, 0]
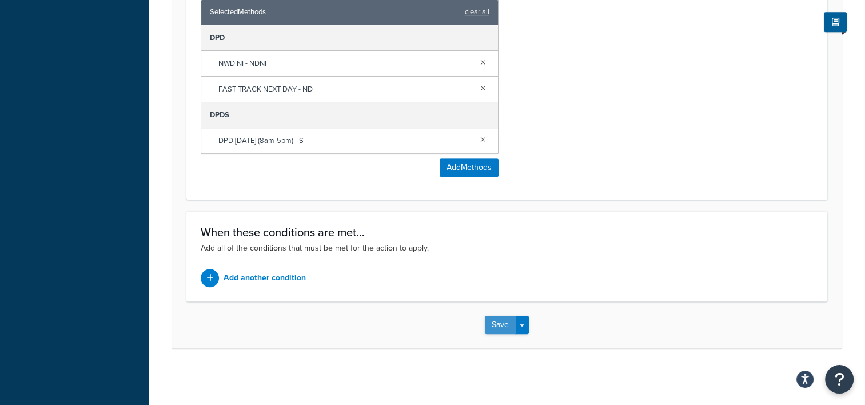
click at [489, 316] on button "Save" at bounding box center [500, 325] width 31 height 18
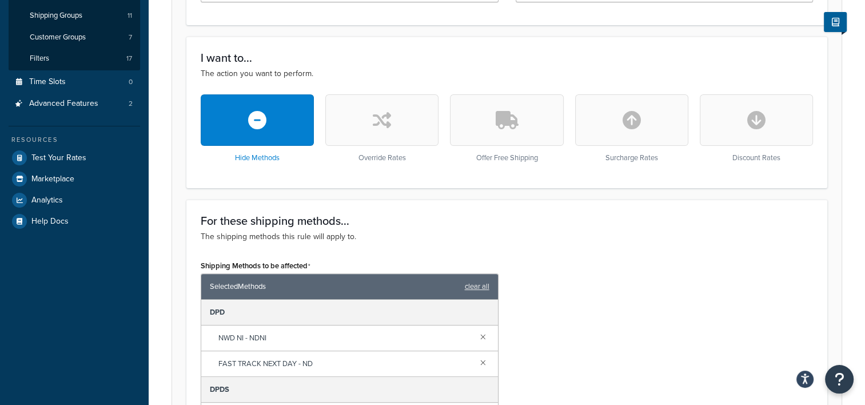
scroll to position [286, 0]
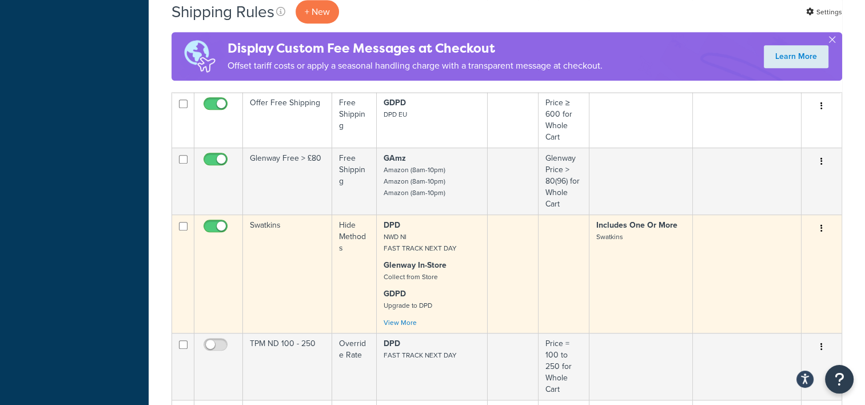
scroll to position [603, 0]
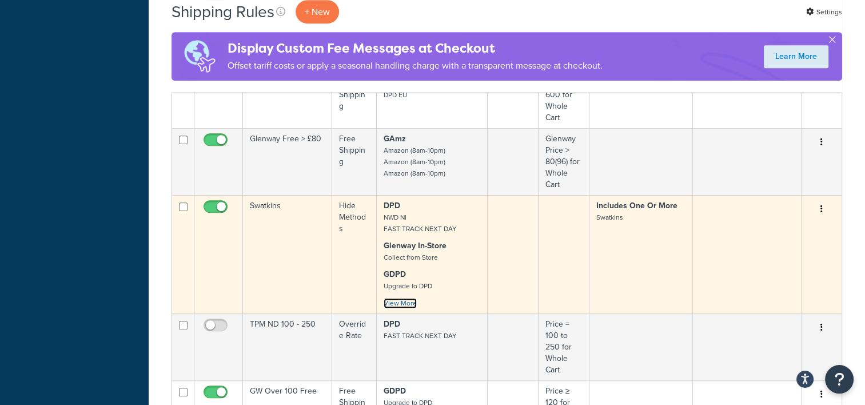
click at [408, 300] on link "View More" at bounding box center [400, 303] width 33 height 10
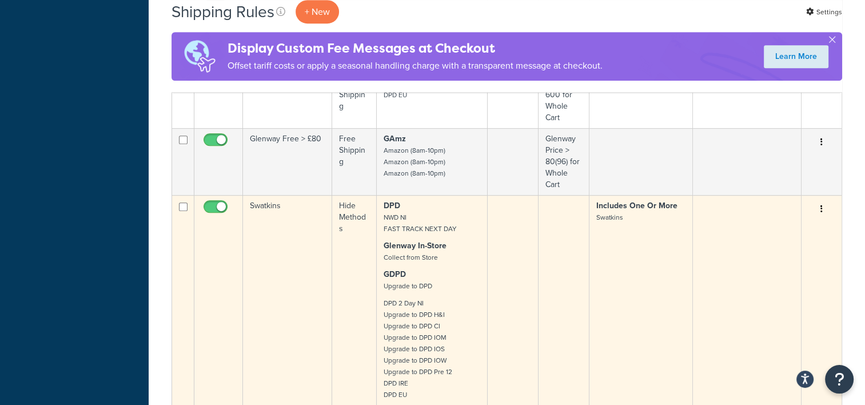
click at [824, 206] on button "button" at bounding box center [822, 209] width 16 height 18
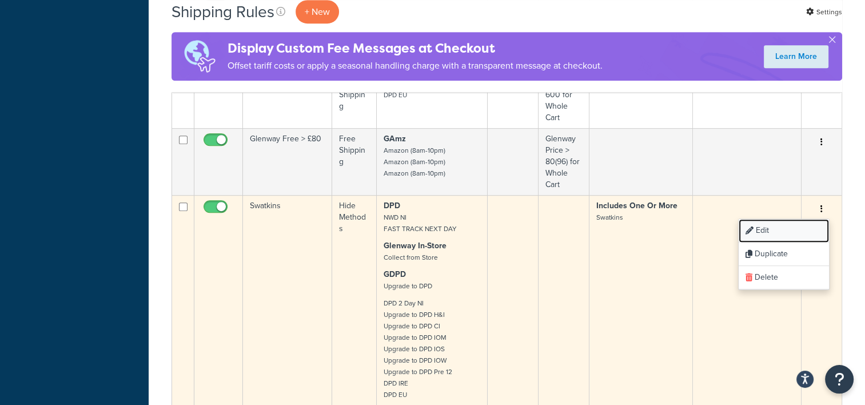
click at [786, 226] on link "Edit" at bounding box center [784, 230] width 90 height 23
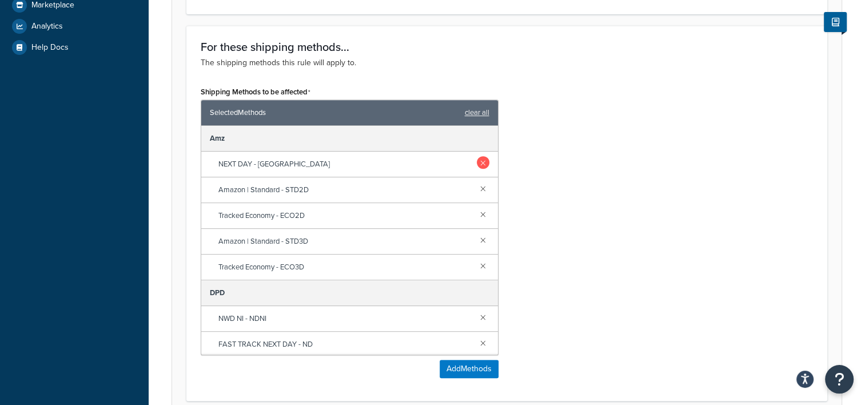
click at [477, 163] on link at bounding box center [483, 162] width 13 height 13
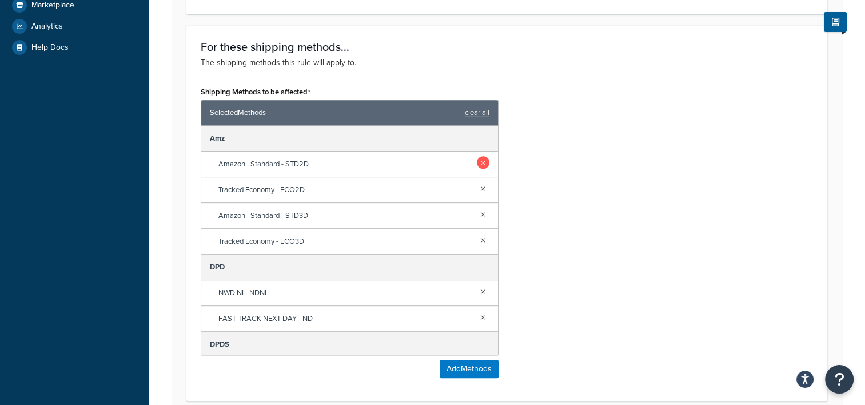
click at [477, 164] on link at bounding box center [483, 162] width 13 height 13
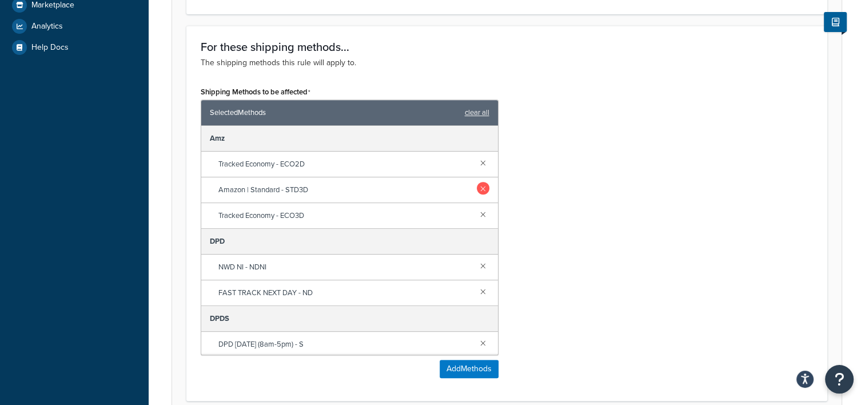
click at [480, 187] on link at bounding box center [483, 188] width 13 height 13
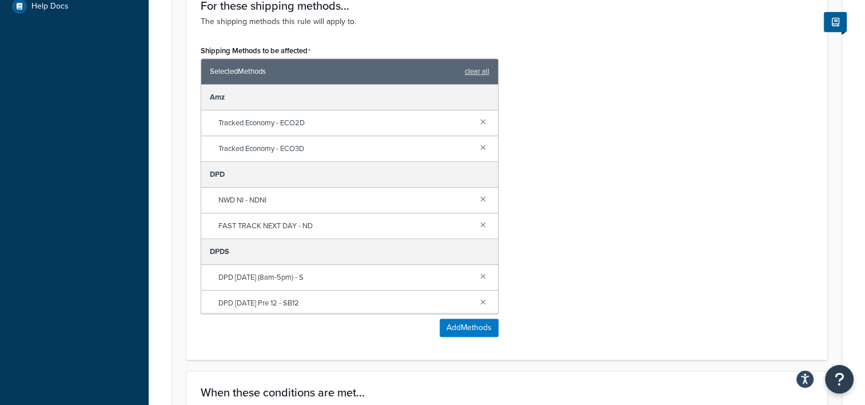
scroll to position [686, 0]
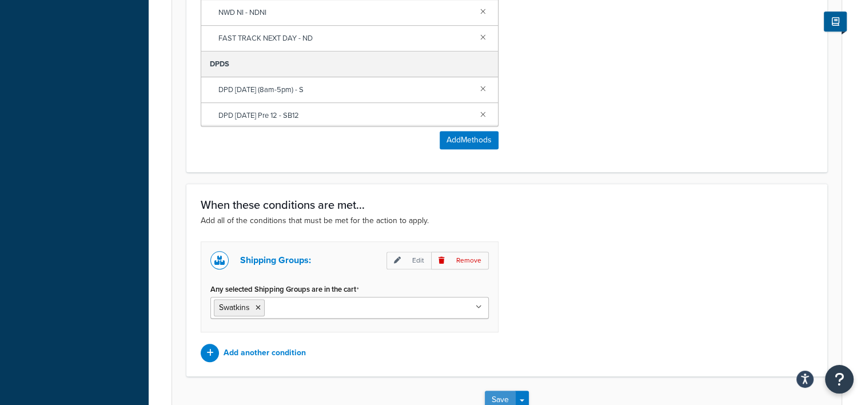
click at [495, 396] on button "Save" at bounding box center [500, 400] width 31 height 18
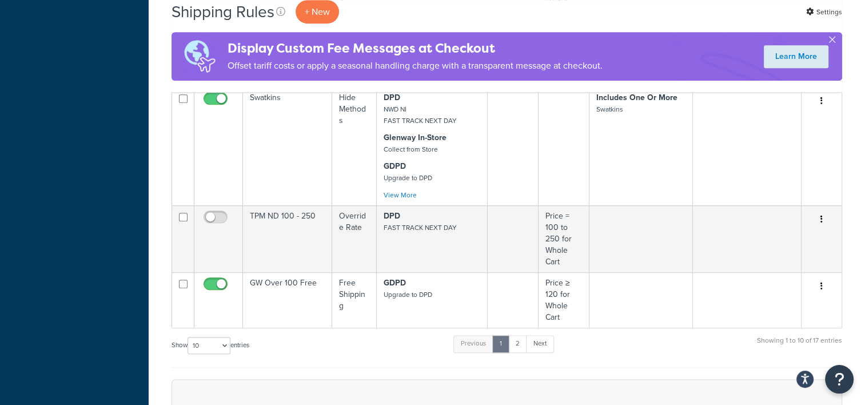
scroll to position [743, 0]
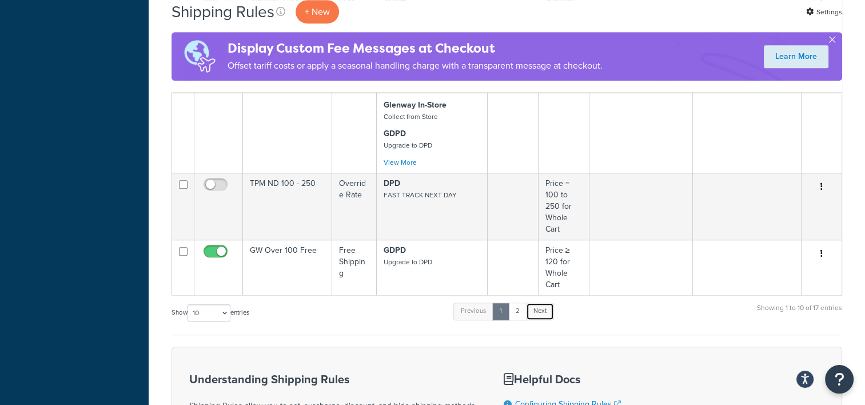
click at [540, 308] on link "Next" at bounding box center [540, 311] width 28 height 17
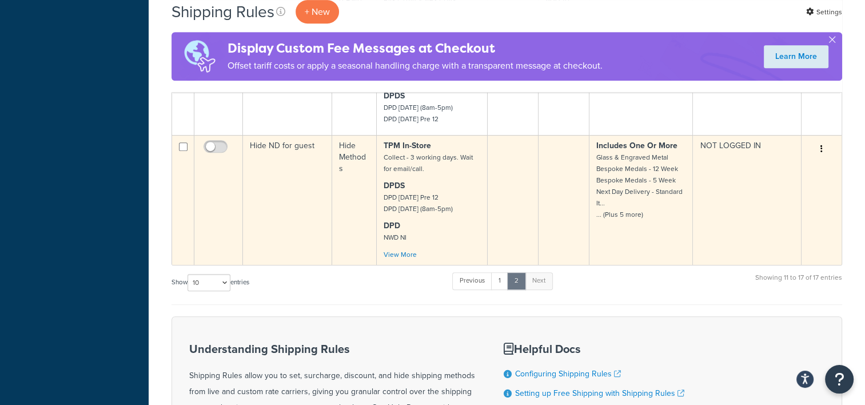
scroll to position [548, 0]
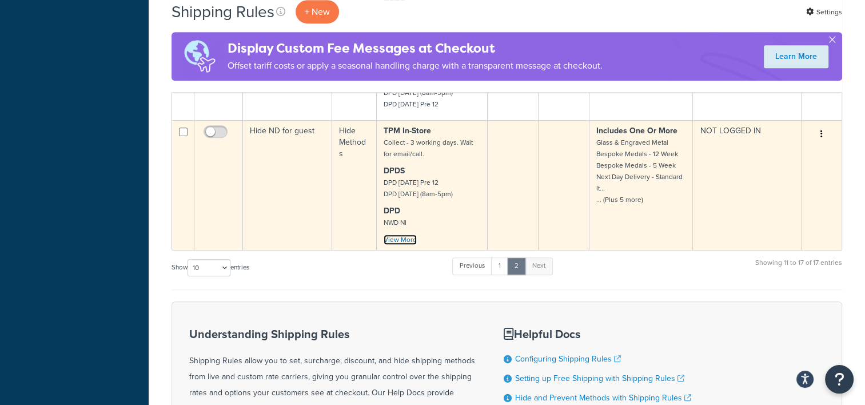
click at [411, 237] on link "View More" at bounding box center [400, 239] width 33 height 10
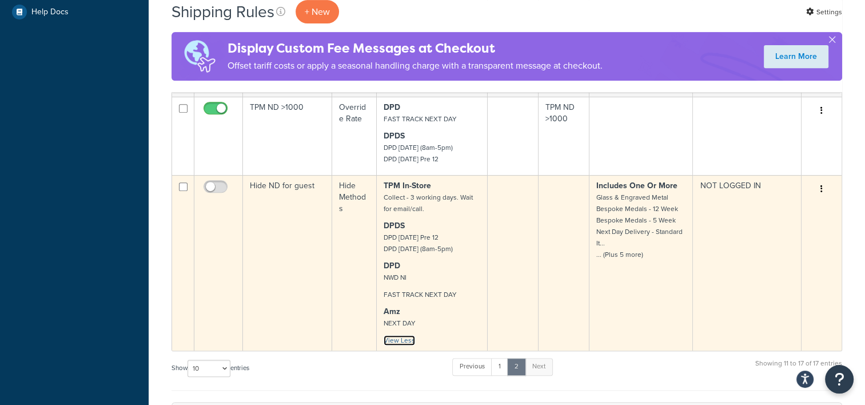
scroll to position [491, 0]
click at [822, 190] on icon "button" at bounding box center [822, 191] width 2 height 8
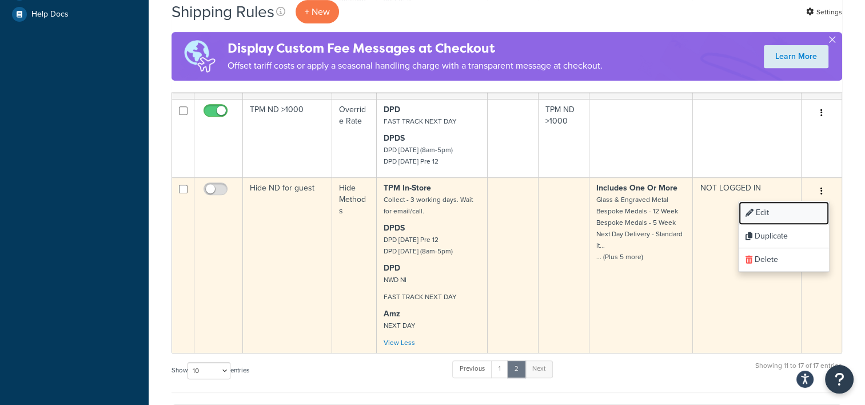
click at [772, 215] on link "Edit" at bounding box center [784, 212] width 90 height 23
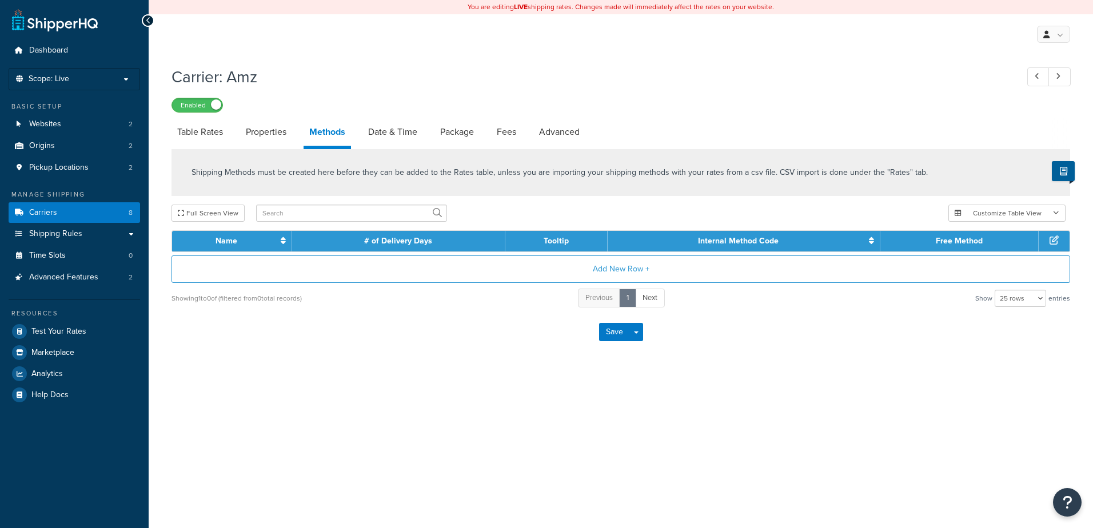
select select "25"
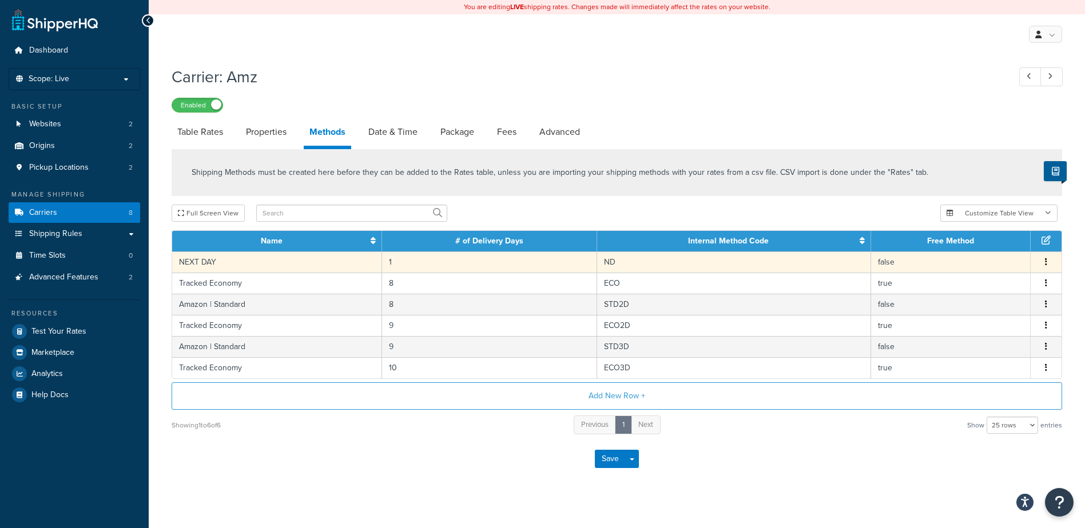
click at [1047, 261] on icon "button" at bounding box center [1046, 262] width 2 height 8
click at [982, 281] on div "Delete" at bounding box center [987, 275] width 81 height 23
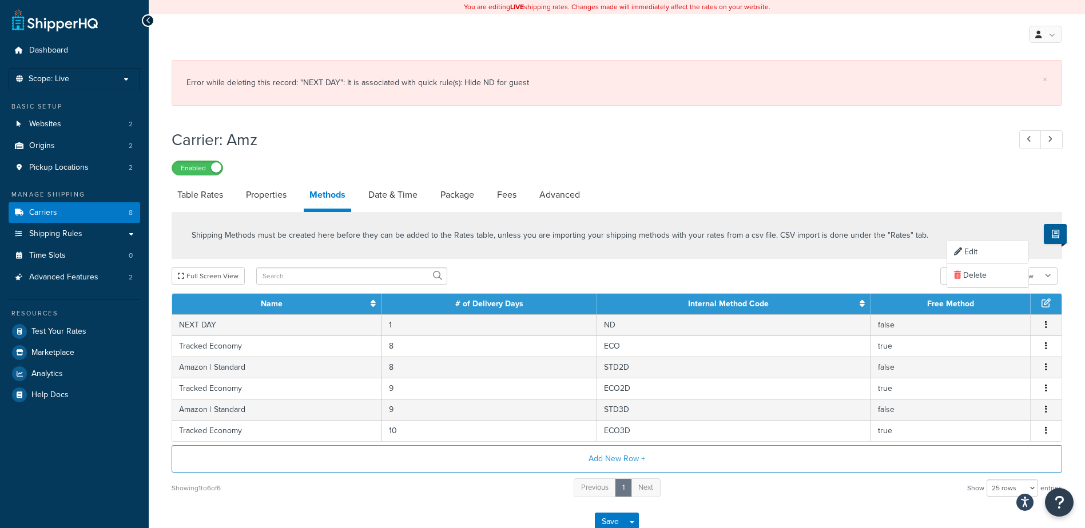
click at [794, 173] on div "Enabled" at bounding box center [617, 168] width 890 height 16
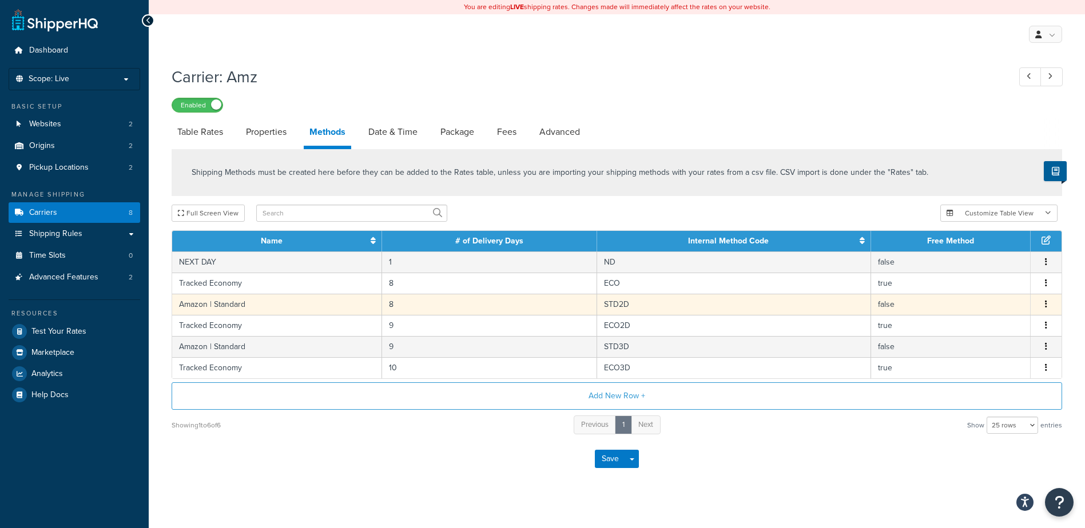
click at [1047, 304] on button "button" at bounding box center [1045, 305] width 9 height 13
click at [988, 319] on div "Delete" at bounding box center [987, 318] width 81 height 23
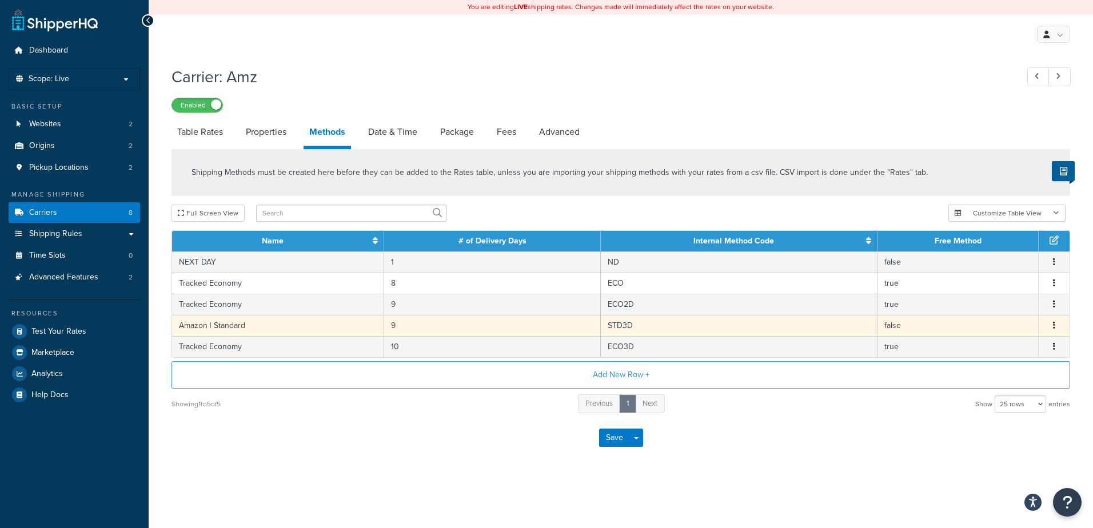
click at [1056, 326] on button "button" at bounding box center [1054, 326] width 9 height 13
click at [997, 343] on div "Delete" at bounding box center [996, 339] width 81 height 23
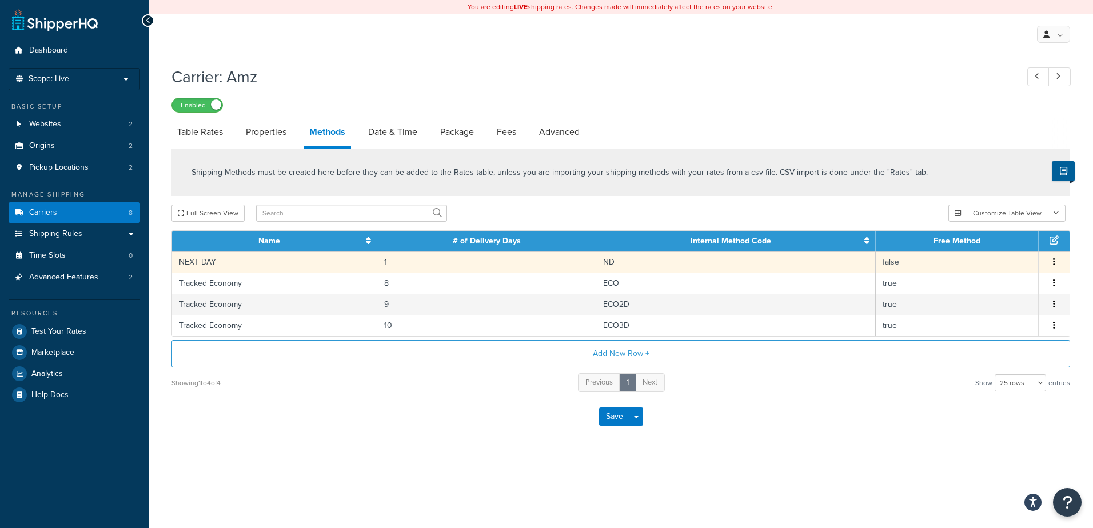
click at [1053, 261] on icon "button" at bounding box center [1054, 262] width 2 height 8
click at [993, 280] on div "Delete" at bounding box center [996, 275] width 81 height 23
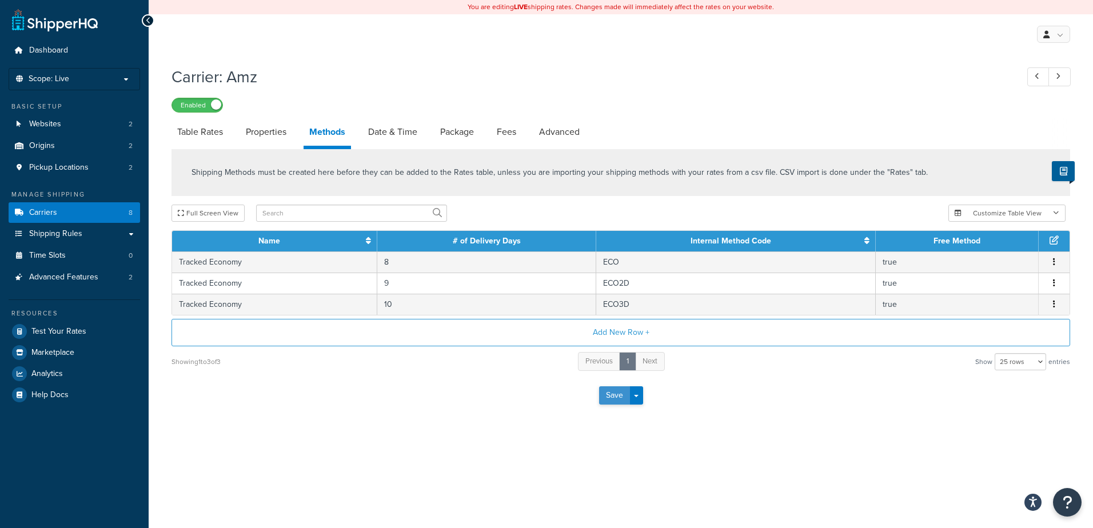
click at [605, 402] on button "Save" at bounding box center [614, 396] width 31 height 18
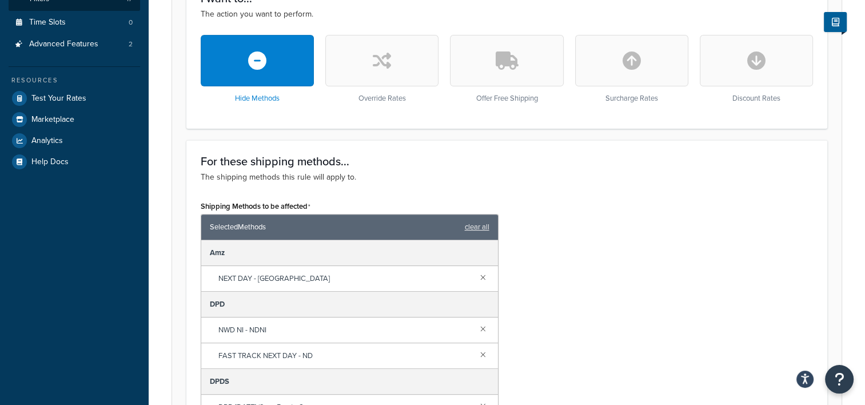
scroll to position [515, 0]
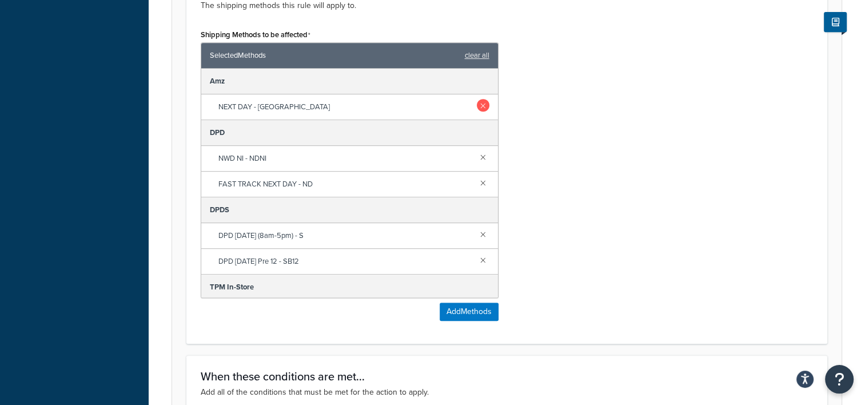
click at [477, 104] on link at bounding box center [483, 105] width 13 height 13
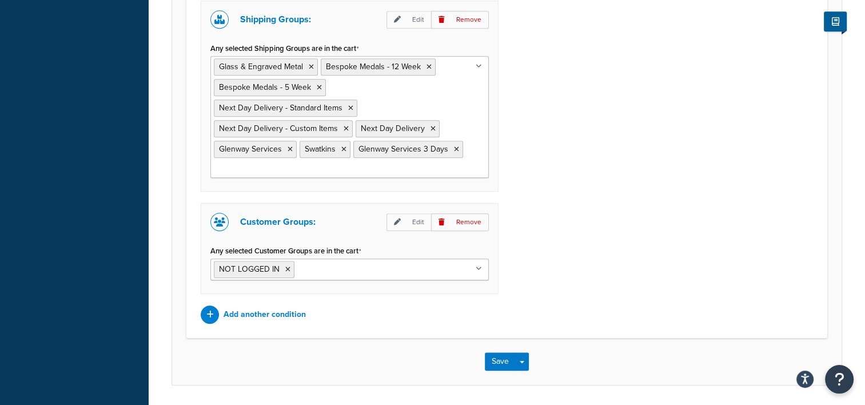
scroll to position [938, 0]
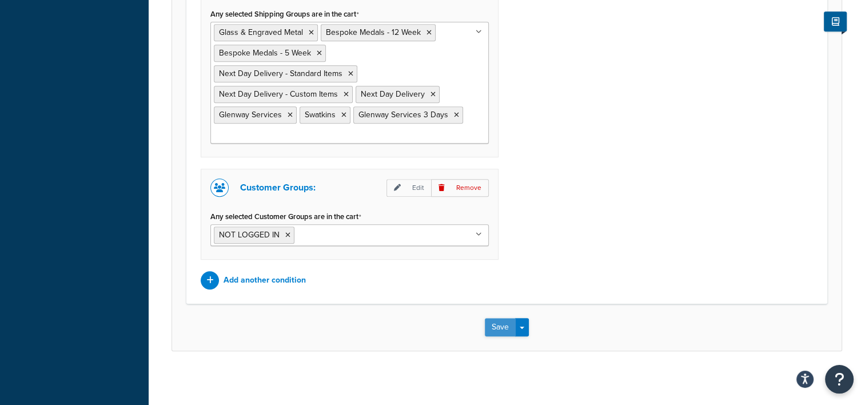
click at [493, 321] on button "Save" at bounding box center [500, 327] width 31 height 18
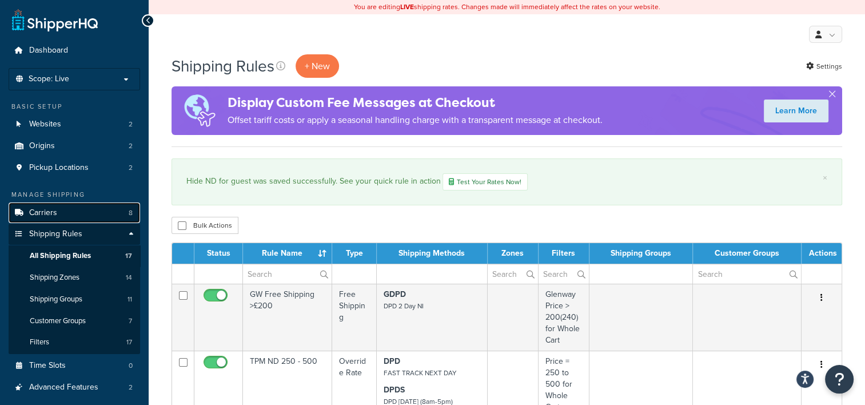
click at [60, 216] on link "Carriers 8" at bounding box center [75, 212] width 132 height 21
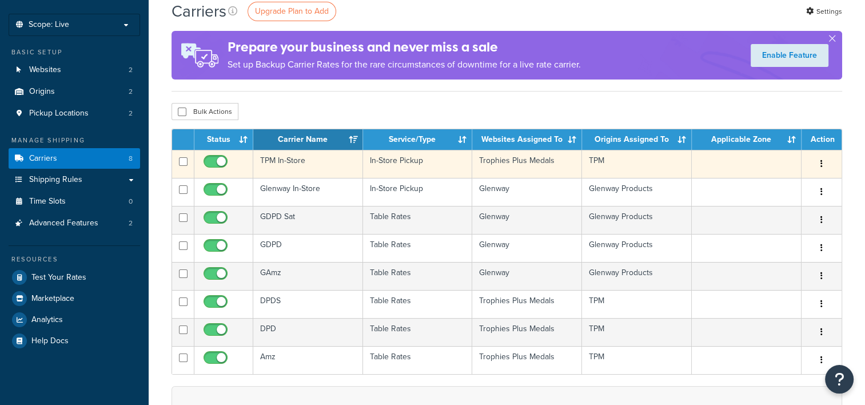
scroll to position [57, 0]
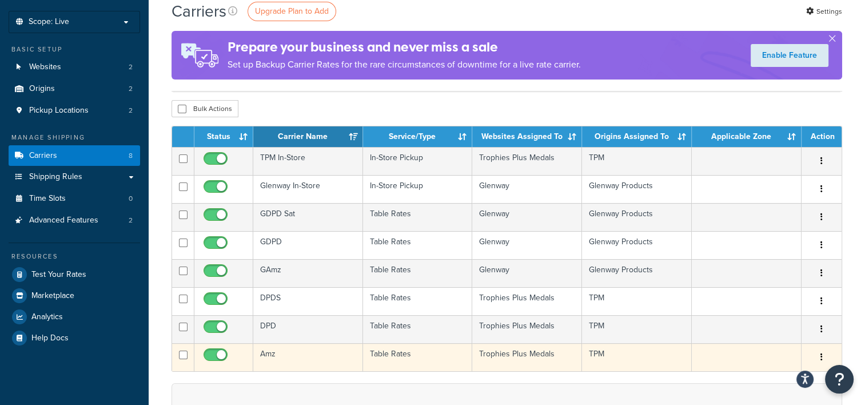
click at [323, 357] on td "Amz" at bounding box center [308, 357] width 110 height 28
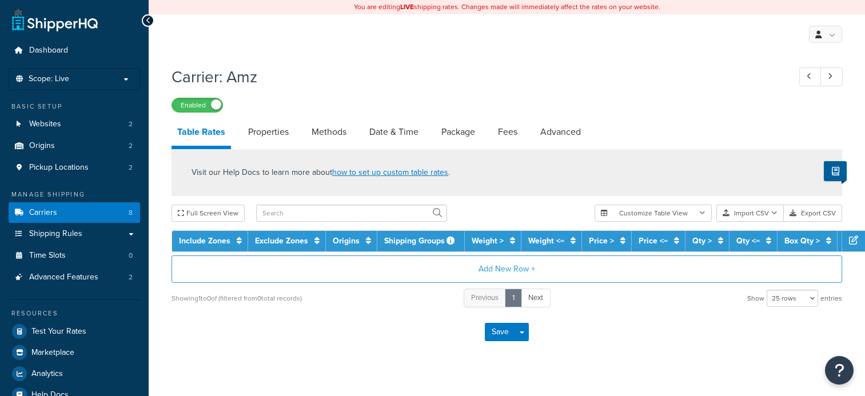
select select "25"
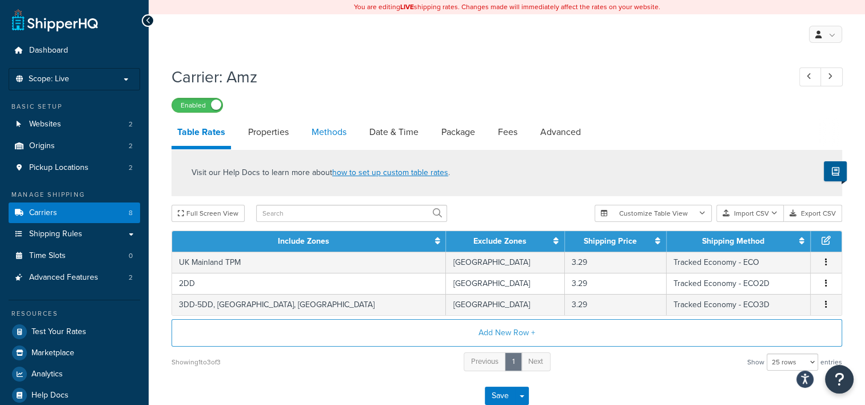
click at [335, 133] on link "Methods" at bounding box center [329, 131] width 46 height 27
select select "25"
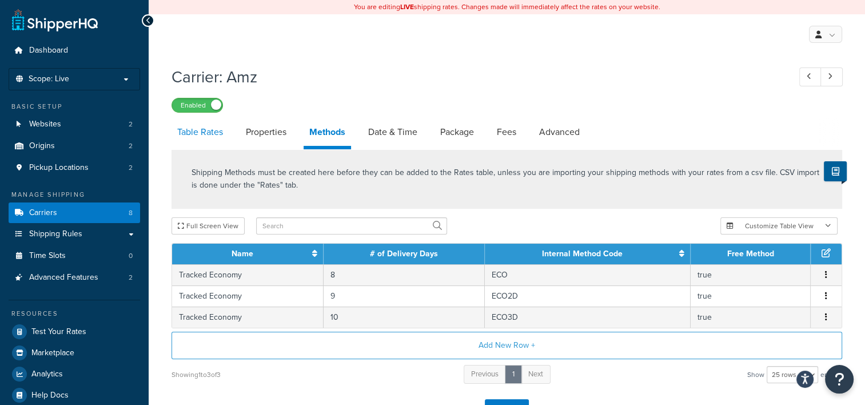
click at [204, 134] on link "Table Rates" at bounding box center [200, 131] width 57 height 27
select select "25"
